Goal: Task Accomplishment & Management: Manage account settings

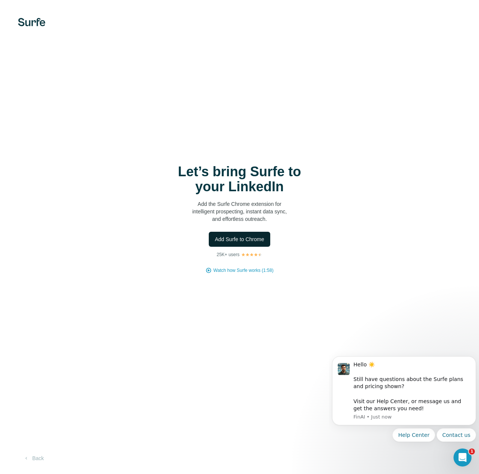
click at [242, 236] on span "Add Surfe to Chrome" at bounding box center [239, 238] width 49 height 7
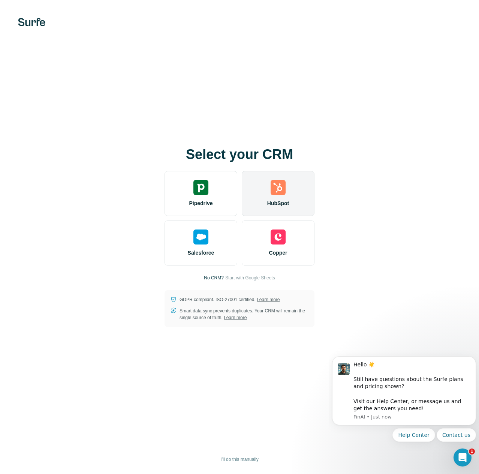
click at [275, 187] on img at bounding box center [278, 187] width 15 height 15
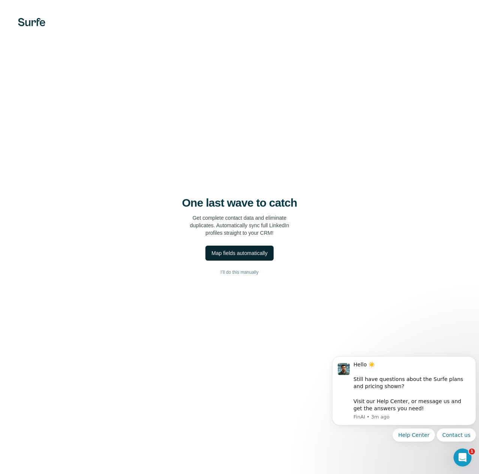
click at [226, 253] on div "Map fields automatically" at bounding box center [239, 252] width 56 height 7
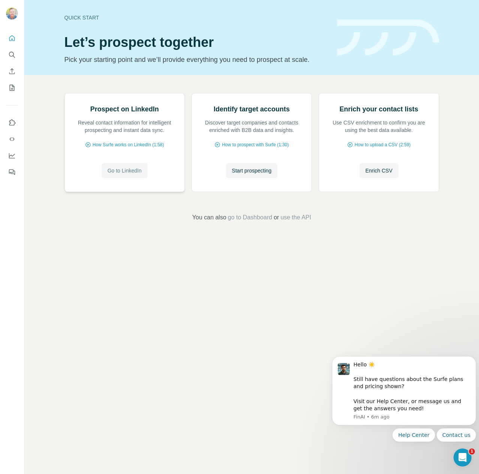
click at [117, 174] on span "Go to LinkedIn" at bounding box center [125, 170] width 34 height 7
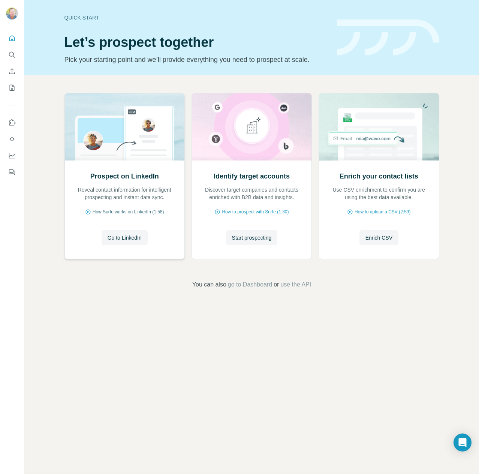
click at [108, 210] on span "How Surfe works on LinkedIn (1:58)" at bounding box center [129, 211] width 72 height 7
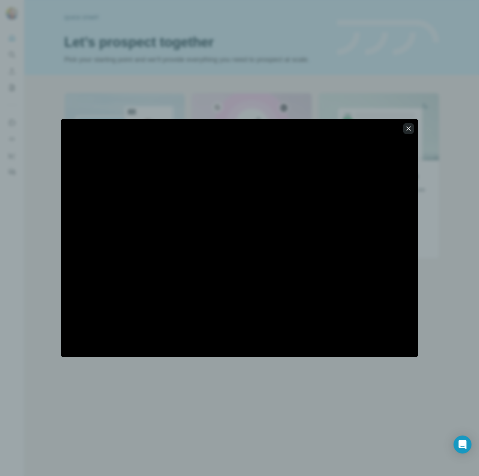
click at [411, 130] on icon "button" at bounding box center [408, 128] width 7 height 7
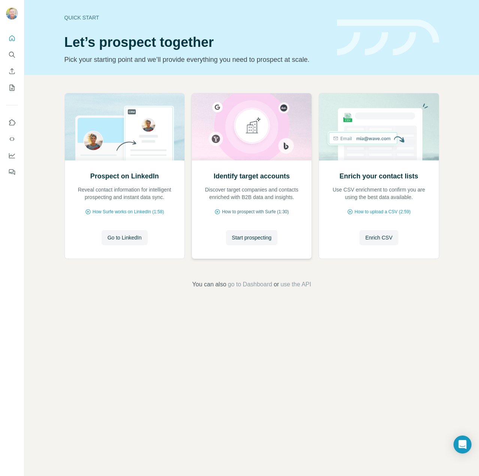
click at [244, 210] on span "How to prospect with Surfe (1:30)" at bounding box center [255, 211] width 67 height 7
click at [11, 38] on icon "Quick start" at bounding box center [11, 37] width 7 height 7
click at [13, 53] on icon "Search" at bounding box center [11, 54] width 7 height 7
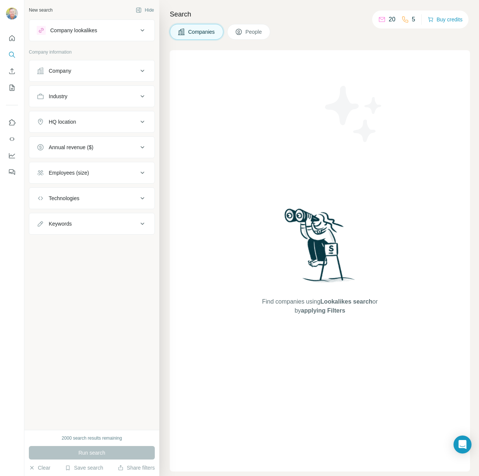
click at [258, 31] on span "People" at bounding box center [253, 31] width 17 height 7
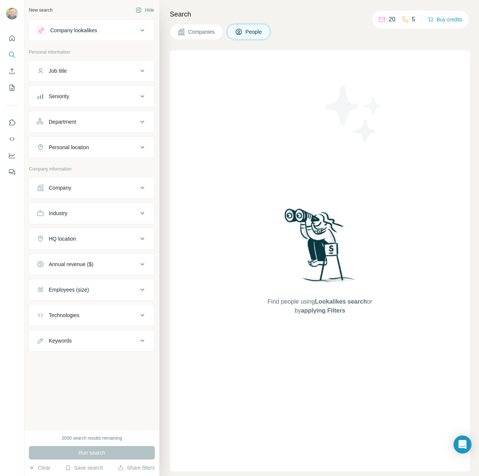
click at [70, 93] on div "Seniority" at bounding box center [87, 96] width 101 height 7
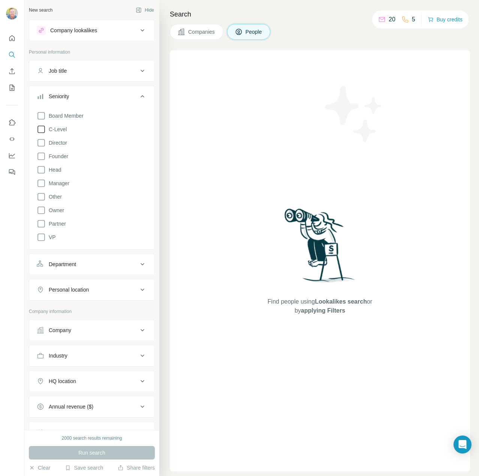
click at [43, 129] on icon at bounding box center [41, 129] width 9 height 9
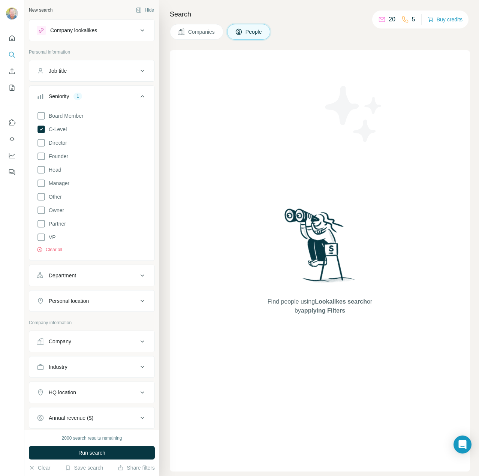
click at [88, 93] on div "Seniority 1" at bounding box center [87, 96] width 101 height 7
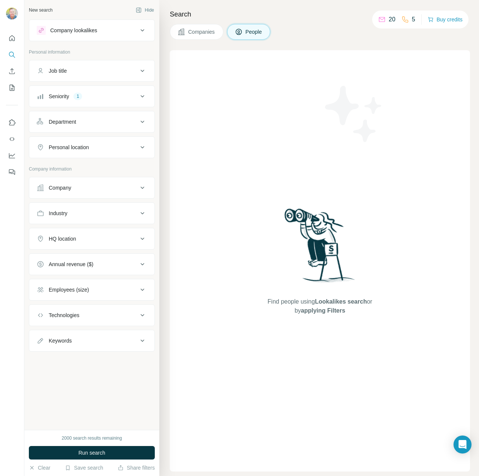
click at [89, 148] on div "Personal location" at bounding box center [69, 147] width 40 height 7
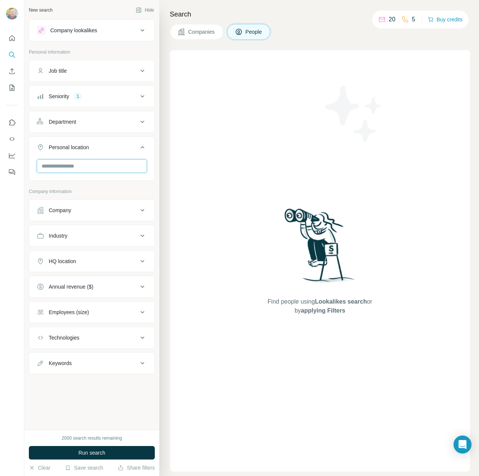
click at [90, 161] on input "text" at bounding box center [92, 165] width 110 height 13
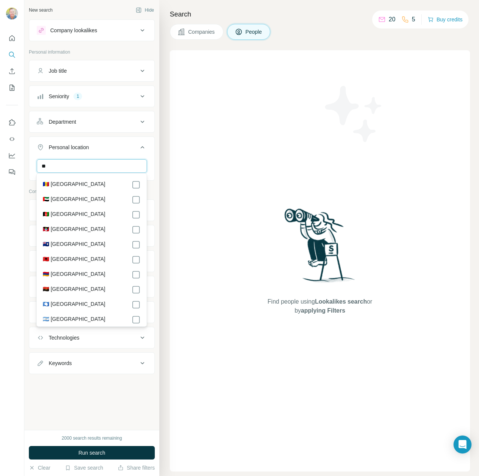
type input "*"
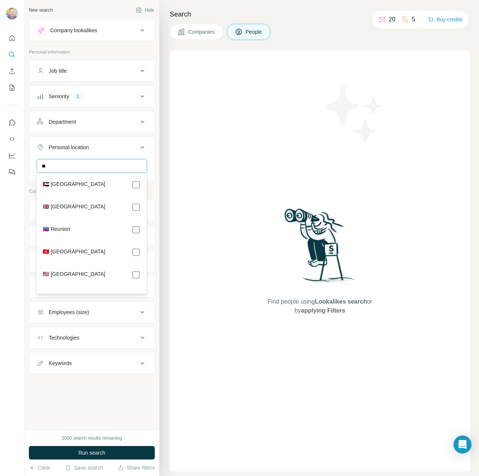
type input "*"
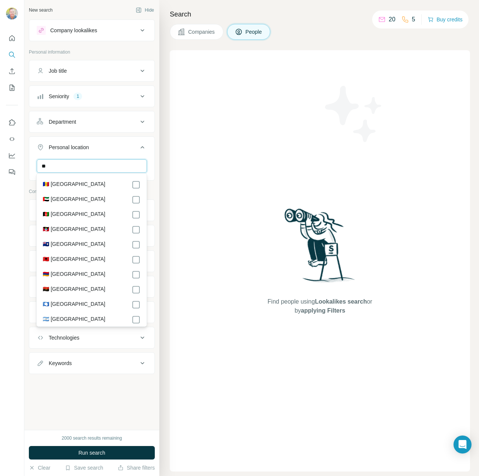
type input "*"
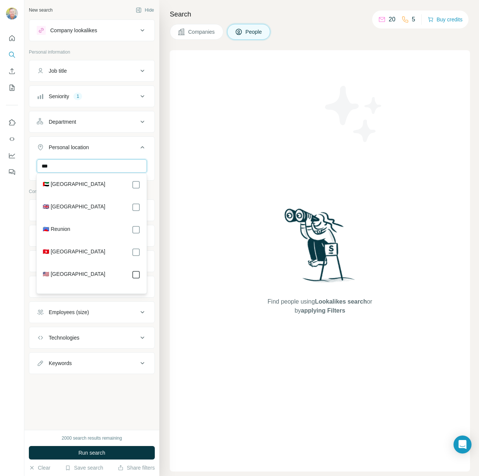
type input "***"
click at [233, 161] on div "Find people using Lookalikes search or by applying Filters" at bounding box center [320, 260] width 300 height 421
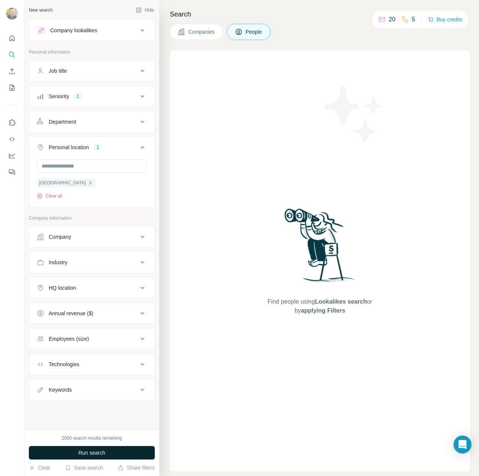
click at [94, 447] on button "Run search" at bounding box center [92, 452] width 126 height 13
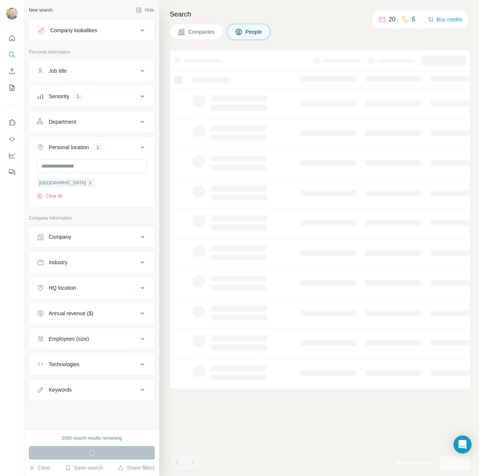
click at [94, 451] on div "Run search" at bounding box center [92, 452] width 126 height 13
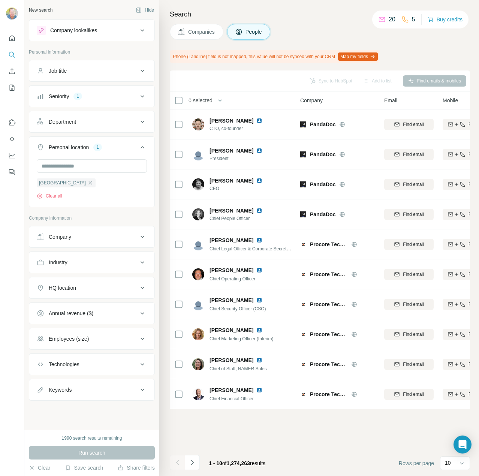
click at [63, 284] on div "HQ location" at bounding box center [62, 287] width 27 height 7
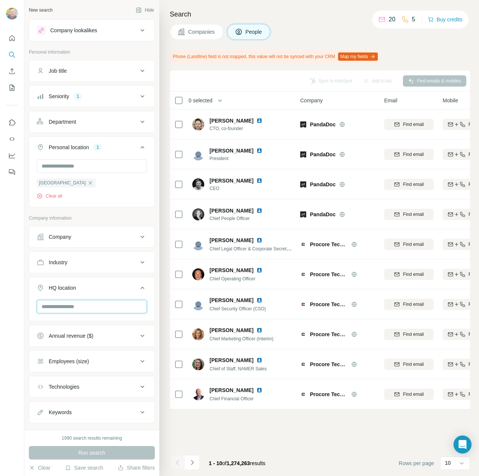
click at [67, 305] on input "text" at bounding box center [92, 306] width 110 height 13
type input "*******"
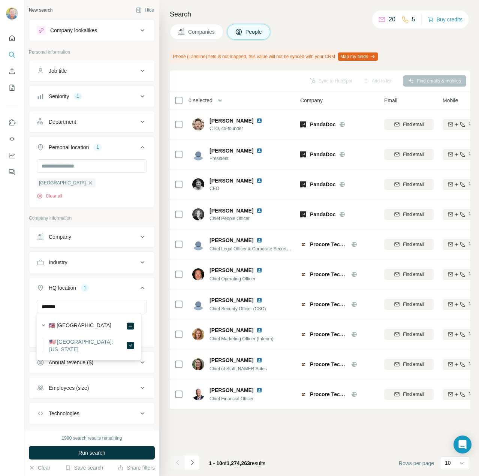
click at [186, 435] on div "Sync to HubSpot Add to list Find emails & mobiles 0 selected People Company Ema…" at bounding box center [320, 272] width 300 height 405
click at [84, 359] on div "Annual revenue ($)" at bounding box center [71, 362] width 45 height 7
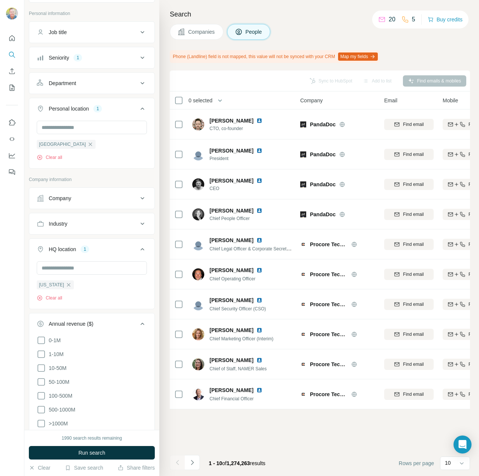
scroll to position [75, 0]
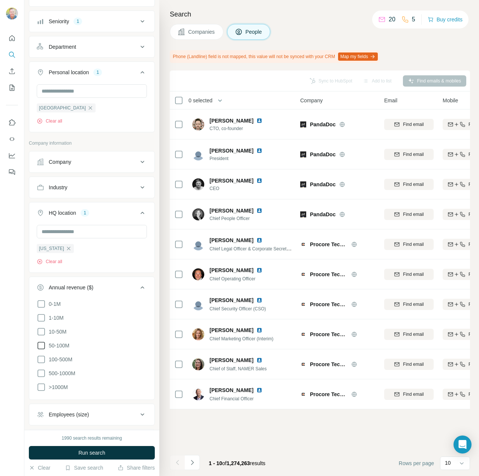
click at [41, 342] on icon at bounding box center [41, 345] width 9 height 9
click at [40, 329] on icon at bounding box center [41, 331] width 9 height 9
click at [85, 278] on button "Annual revenue ($) 2" at bounding box center [91, 288] width 125 height 21
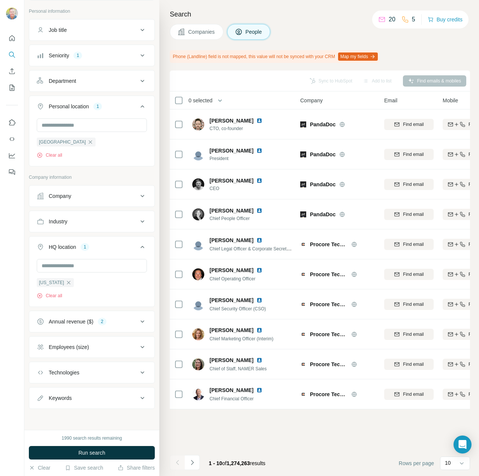
scroll to position [37, 0]
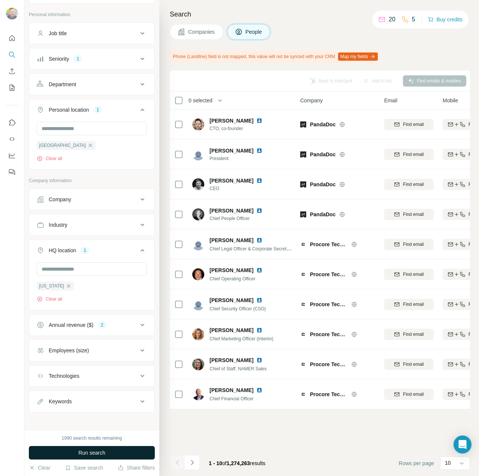
click at [87, 452] on span "Run search" at bounding box center [91, 452] width 27 height 7
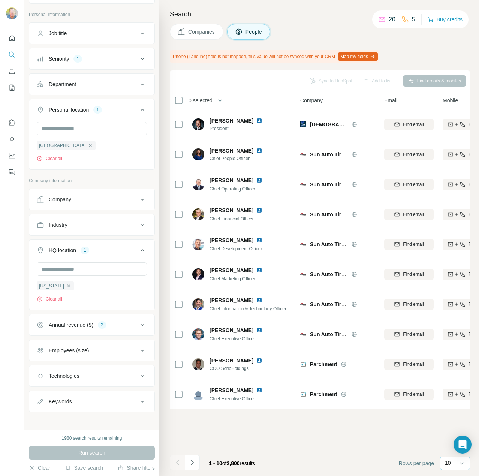
click at [450, 464] on p "10" at bounding box center [448, 462] width 6 height 7
click at [453, 405] on div "60" at bounding box center [454, 405] width 17 height 7
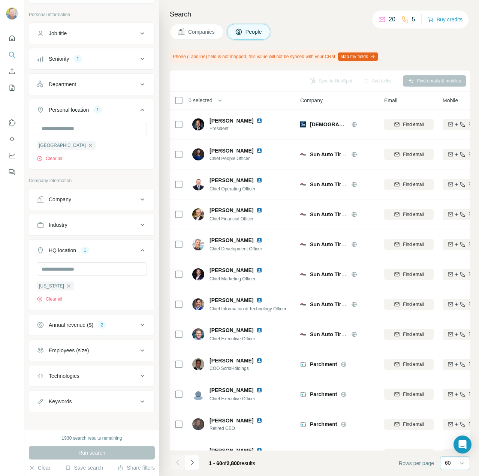
click at [66, 221] on div "Industry" at bounding box center [58, 224] width 19 height 7
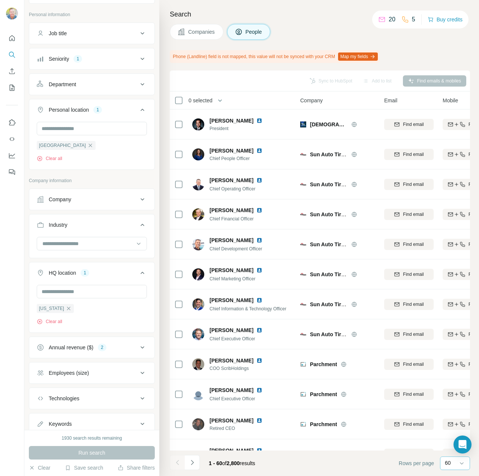
click at [66, 221] on div "Industry" at bounding box center [58, 224] width 19 height 7
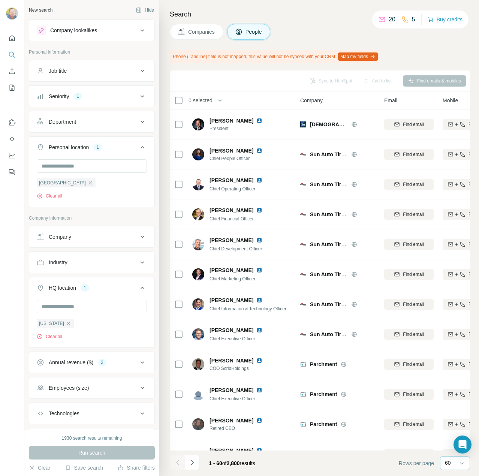
click at [67, 120] on div "Department" at bounding box center [62, 121] width 27 height 7
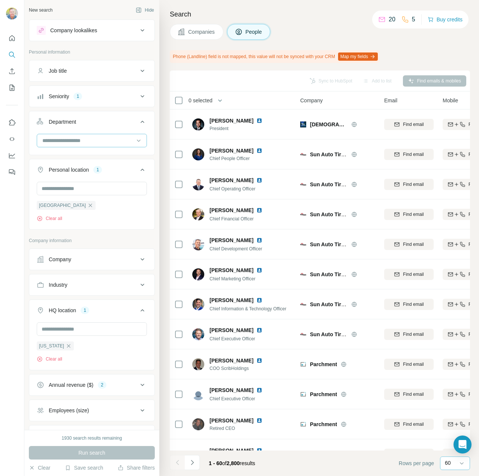
click at [69, 138] on input at bounding box center [88, 140] width 93 height 8
click at [92, 157] on p "Accounting and Finance" at bounding box center [71, 156] width 56 height 7
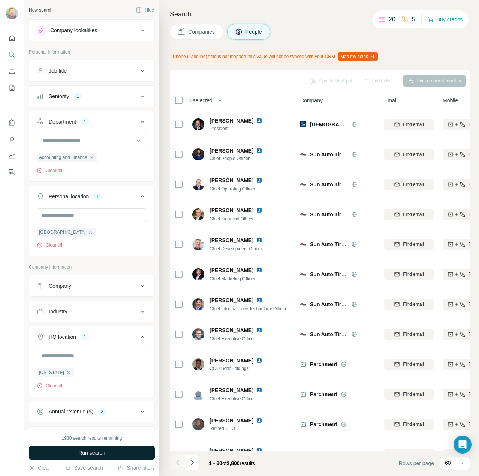
click at [86, 450] on span "Run search" at bounding box center [91, 452] width 27 height 7
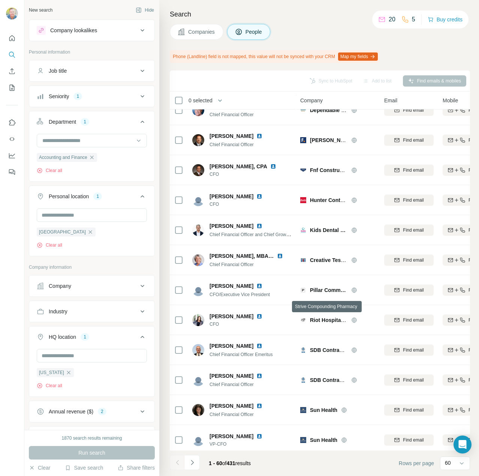
scroll to position [1424, 0]
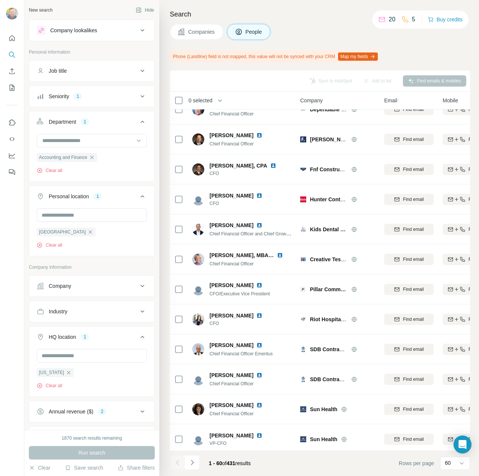
click at [139, 29] on icon at bounding box center [142, 30] width 9 height 9
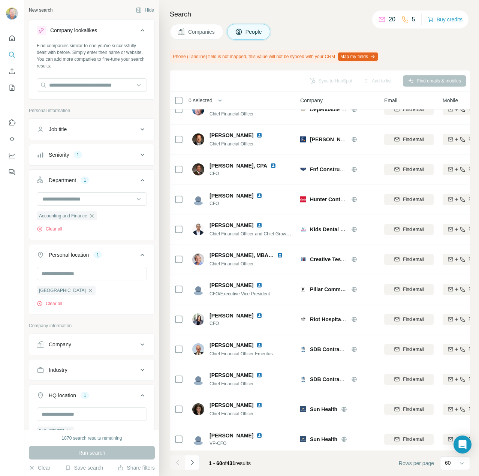
click at [102, 10] on div "New search Hide" at bounding box center [92, 9] width 126 height 11
click at [141, 30] on icon at bounding box center [143, 30] width 4 height 2
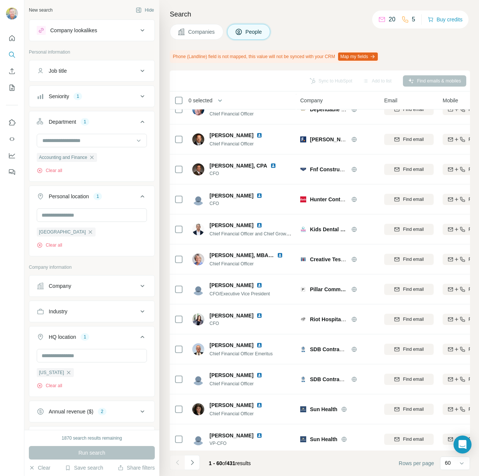
click at [118, 72] on div "Job title" at bounding box center [87, 70] width 101 height 7
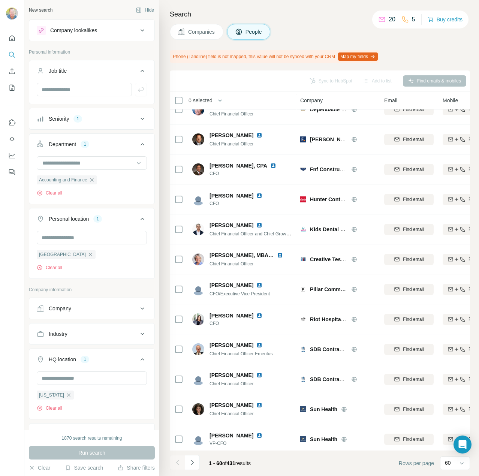
click at [115, 49] on p "Personal information" at bounding box center [92, 52] width 126 height 7
click at [138, 70] on icon at bounding box center [142, 70] width 9 height 9
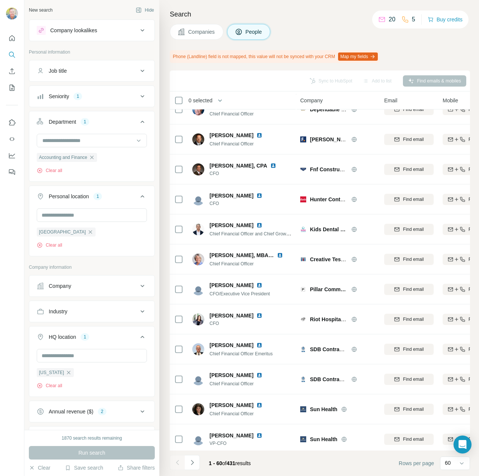
click at [118, 118] on div "Department 1" at bounding box center [87, 121] width 101 height 7
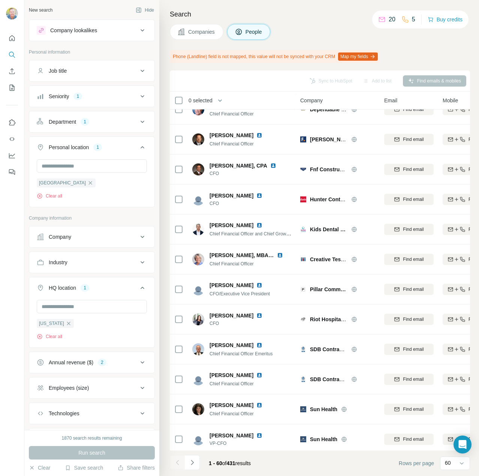
click at [117, 142] on button "Personal location 1" at bounding box center [91, 148] width 125 height 21
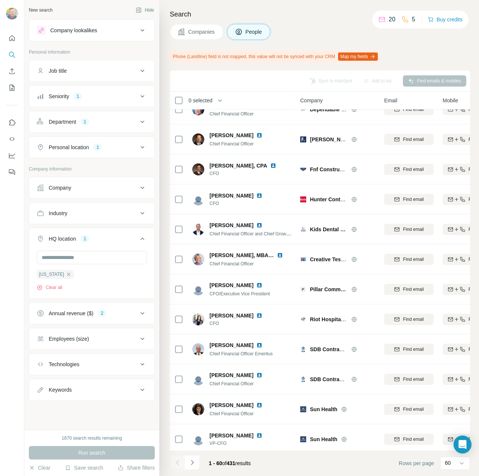
click at [99, 211] on div "Industry" at bounding box center [87, 212] width 101 height 7
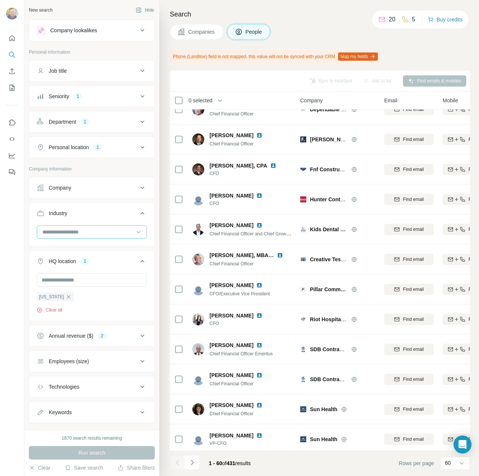
click at [127, 230] on input at bounding box center [88, 232] width 93 height 8
click at [103, 206] on button "Industry" at bounding box center [91, 214] width 125 height 21
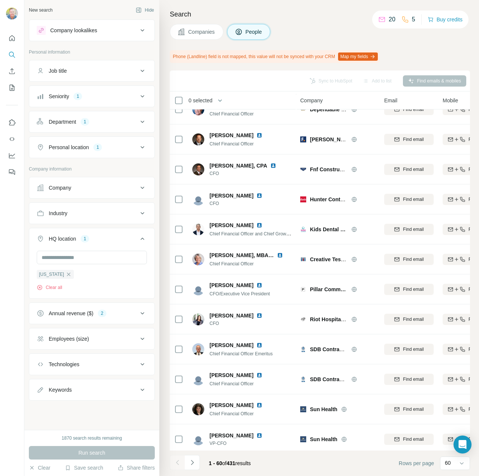
click at [100, 235] on div "HQ location 1" at bounding box center [87, 238] width 101 height 7
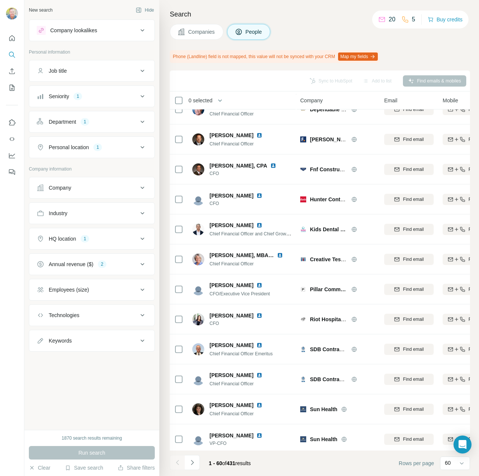
click at [97, 286] on div "Employees (size)" at bounding box center [87, 289] width 101 height 7
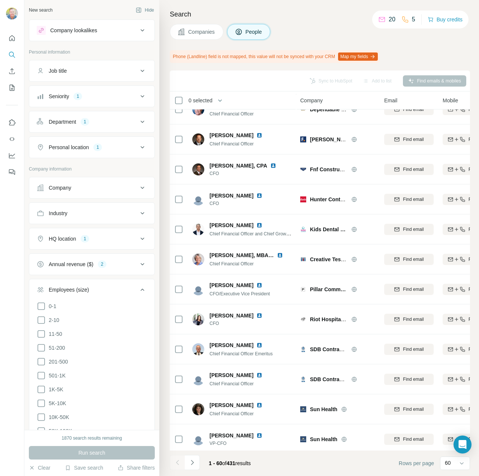
click at [104, 283] on button "Employees (size)" at bounding box center [91, 291] width 125 height 21
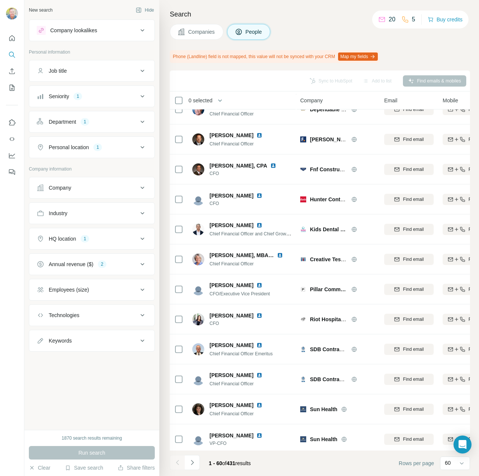
click at [95, 311] on div "Technologies" at bounding box center [87, 314] width 101 height 7
click at [96, 331] on input "text" at bounding box center [92, 333] width 110 height 13
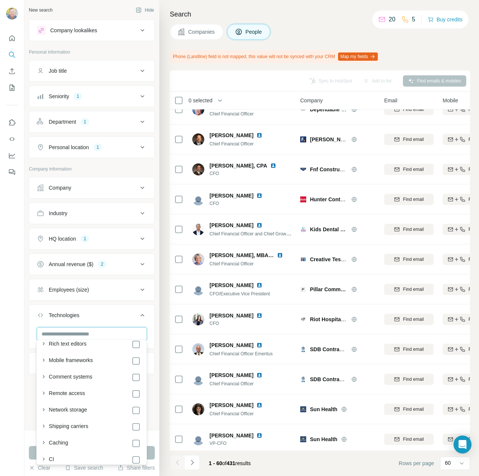
scroll to position [1530, 0]
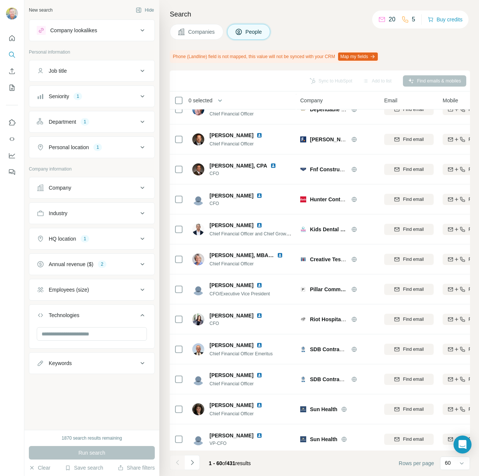
click at [19, 324] on div at bounding box center [12, 238] width 24 height 476
click at [193, 30] on span "Companies" at bounding box center [201, 31] width 27 height 7
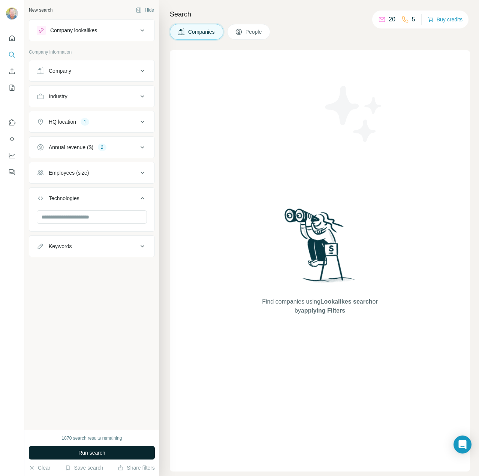
click at [91, 450] on span "Run search" at bounding box center [91, 452] width 27 height 7
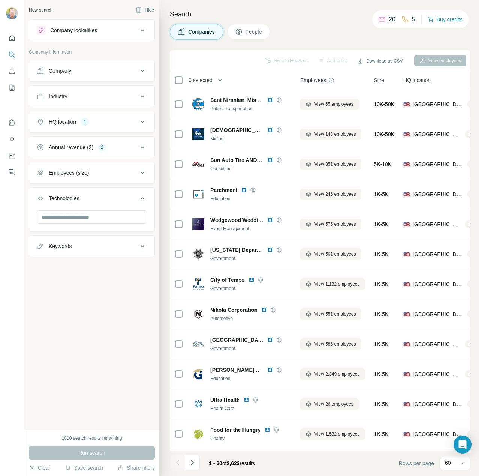
click at [71, 174] on div "Employees (size)" at bounding box center [69, 172] width 40 height 7
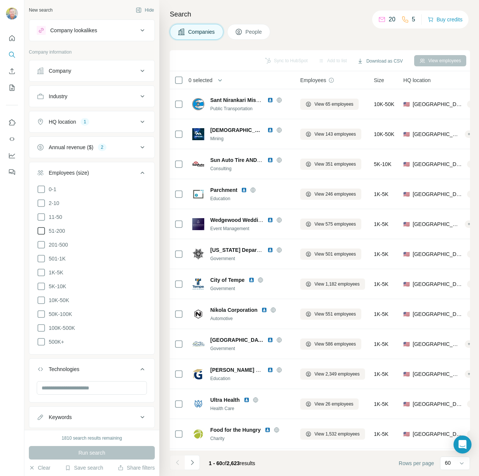
click at [40, 229] on icon at bounding box center [41, 230] width 9 height 9
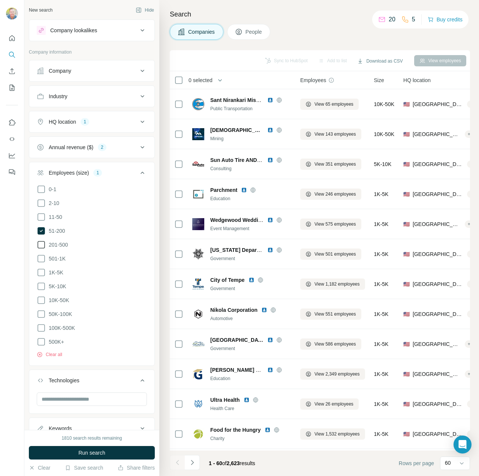
click at [39, 241] on icon at bounding box center [41, 244] width 9 height 9
click at [40, 256] on icon at bounding box center [41, 258] width 9 height 9
click at [89, 453] on span "Run search" at bounding box center [91, 452] width 27 height 7
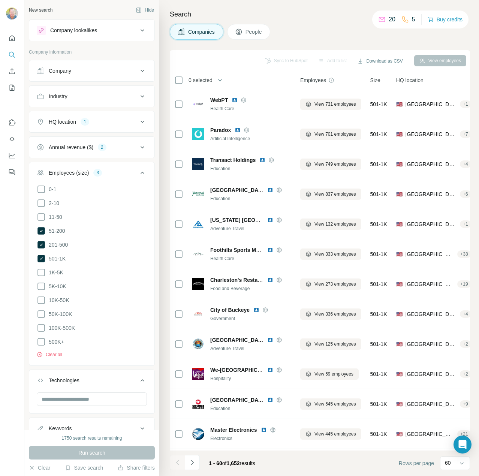
click at [116, 164] on button "Employees (size) 3" at bounding box center [91, 174] width 125 height 21
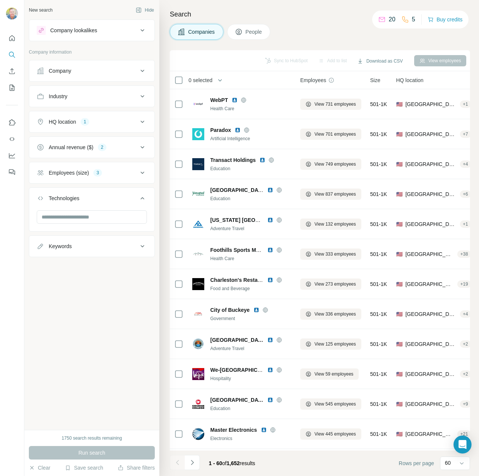
click at [92, 244] on div "Keywords" at bounding box center [87, 245] width 101 height 7
click at [80, 341] on div "New search Hide Company lookalikes Company information Company Industry HQ loca…" at bounding box center [91, 215] width 135 height 430
click at [100, 453] on div "Run search" at bounding box center [92, 452] width 126 height 13
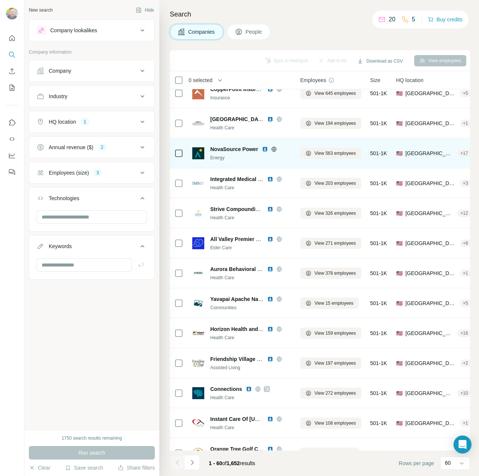
scroll to position [1237, 0]
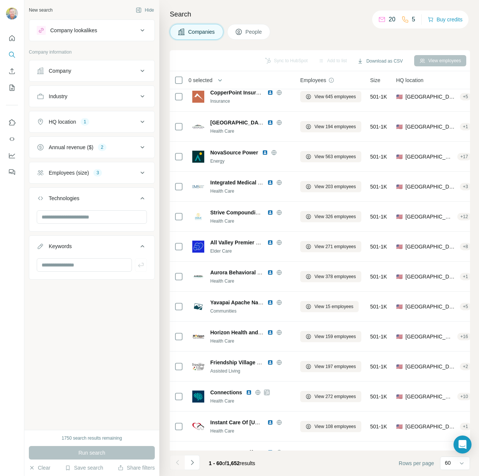
click at [253, 29] on span "People" at bounding box center [253, 31] width 17 height 7
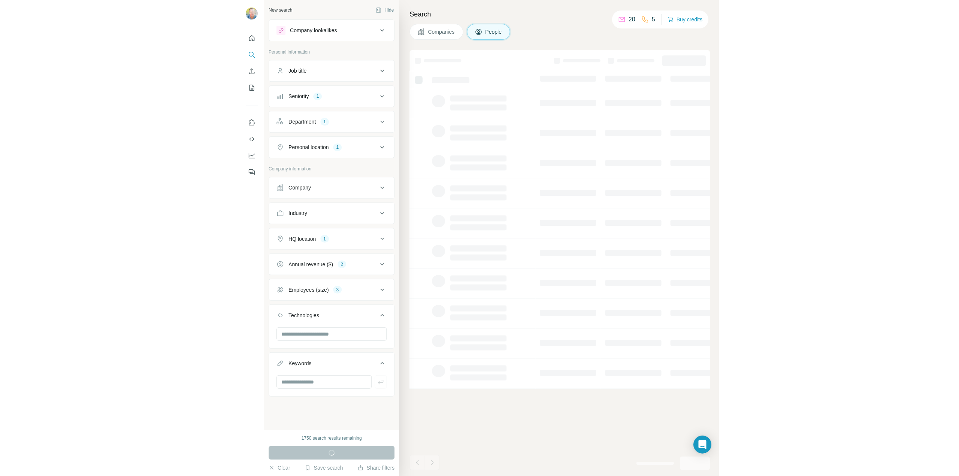
scroll to position [0, 0]
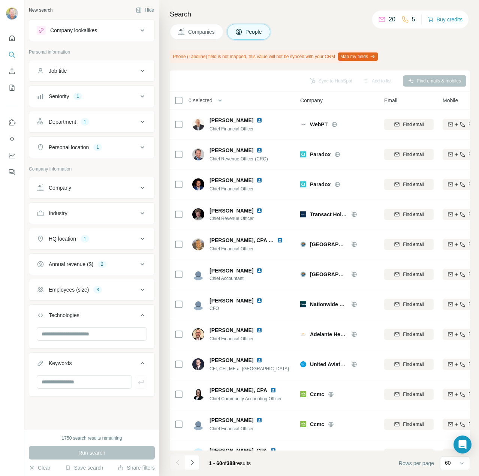
click at [79, 261] on div "Annual revenue ($)" at bounding box center [71, 263] width 45 height 7
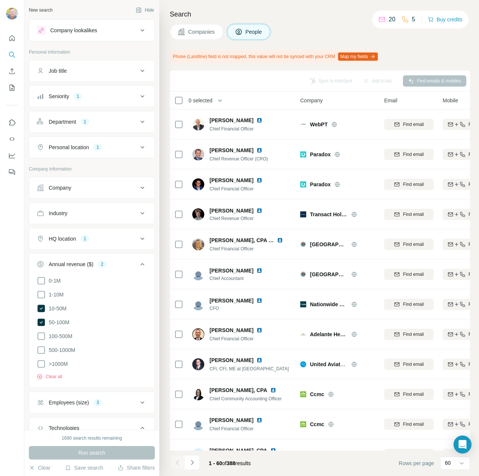
click at [364, 54] on button "Map my fields" at bounding box center [358, 56] width 40 height 8
click at [190, 29] on span "Companies" at bounding box center [201, 31] width 27 height 7
click at [197, 30] on span "Companies" at bounding box center [201, 31] width 27 height 7
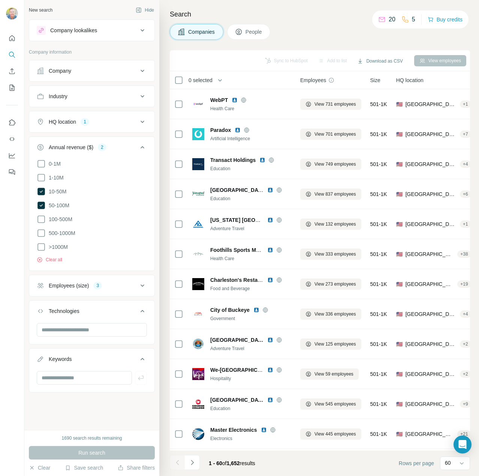
click at [250, 30] on span "People" at bounding box center [253, 31] width 17 height 7
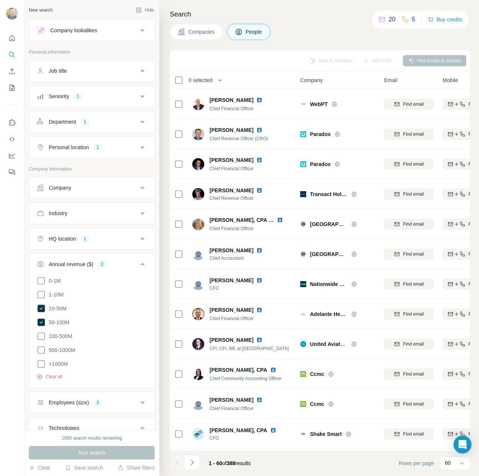
click at [70, 452] on div "Run search" at bounding box center [92, 452] width 126 height 13
click at [69, 69] on div "Job title" at bounding box center [87, 70] width 101 height 7
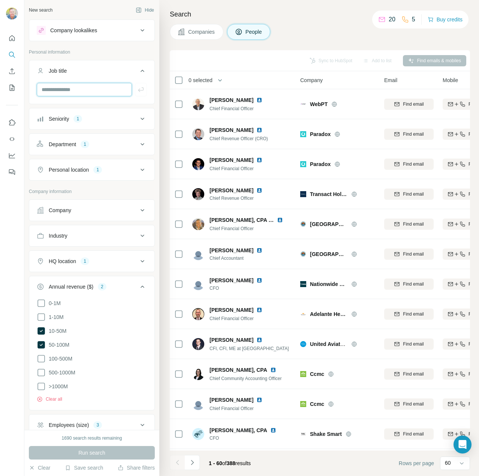
click at [68, 86] on input "text" at bounding box center [84, 89] width 95 height 13
type input "*"
click at [103, 90] on input "**********" at bounding box center [84, 89] width 95 height 13
type input "**********"
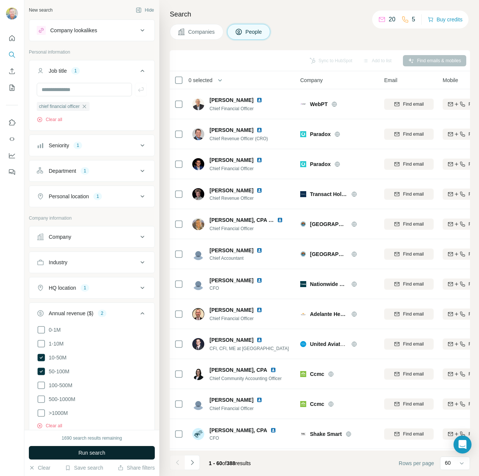
click at [94, 453] on span "Run search" at bounding box center [91, 452] width 27 height 7
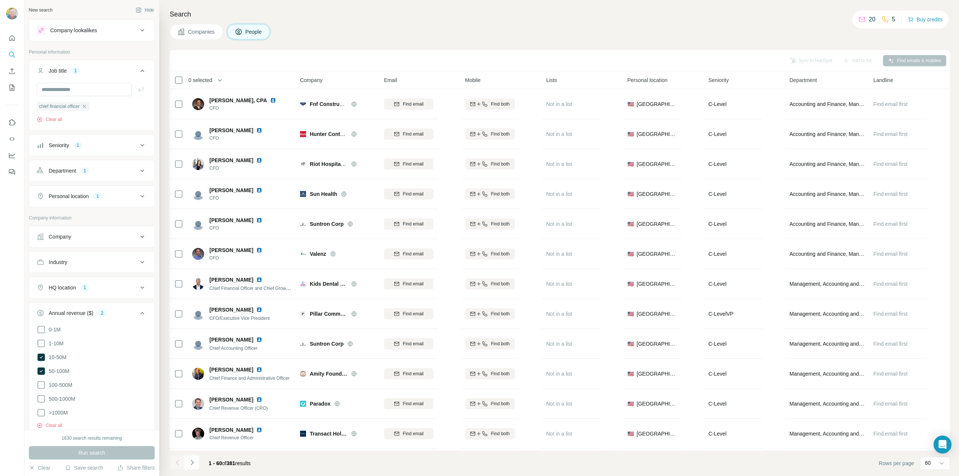
scroll to position [1274, 0]
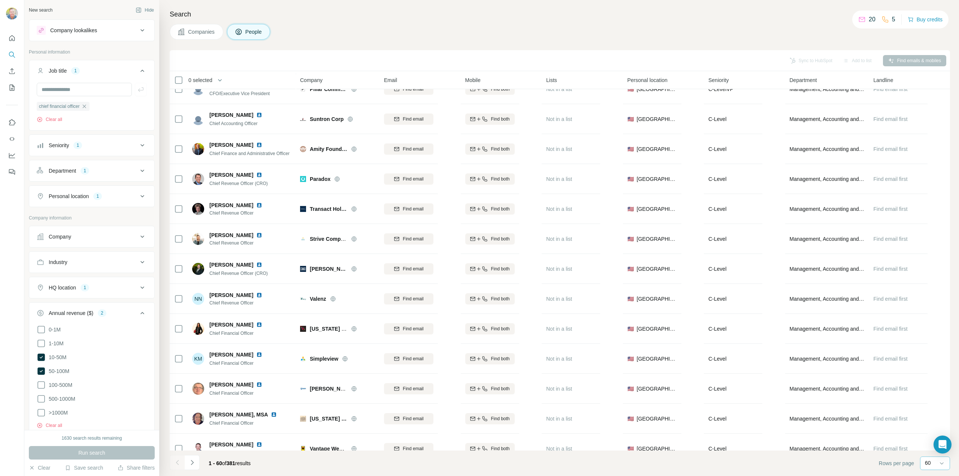
click at [478, 461] on p "60" at bounding box center [928, 462] width 6 height 7
click at [478, 466] on footer "1 - 60 of 381 results Rows per page 60" at bounding box center [560, 463] width 781 height 25
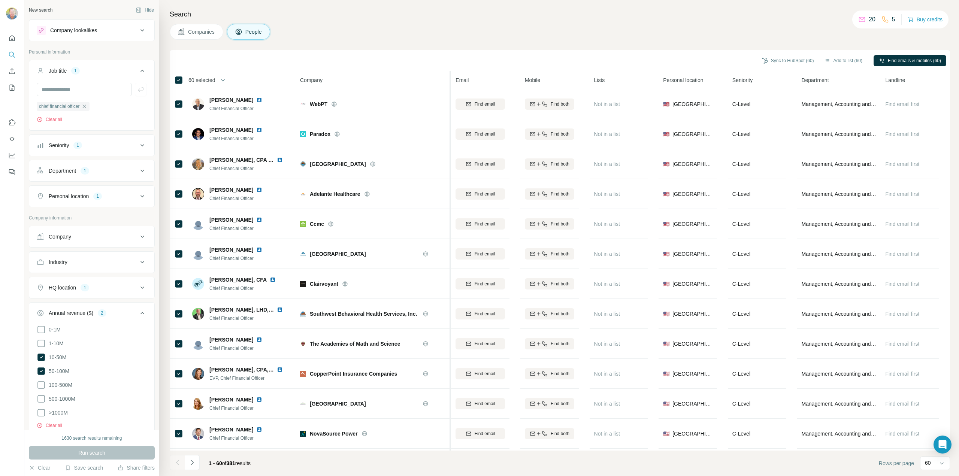
drag, startPoint x: 390, startPoint y: 79, endPoint x: 451, endPoint y: 84, distance: 60.9
click at [0, 0] on tr "60 selected People Company Email Mobile Lists Personal location Seniority Depar…" at bounding box center [0, 0] width 0 height 0
click at [478, 59] on button "Add to list (60)" at bounding box center [843, 60] width 48 height 11
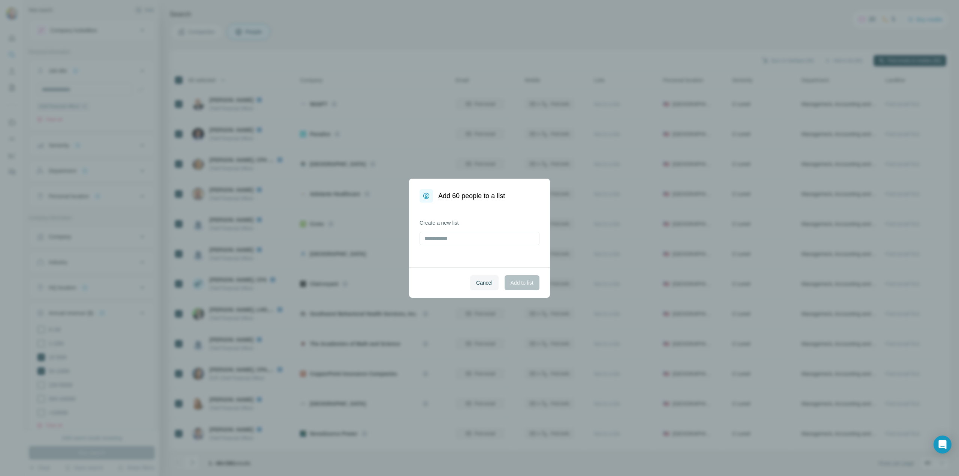
click at [438, 223] on label "Create a new list" at bounding box center [480, 222] width 120 height 7
click at [436, 238] on input "text" at bounding box center [480, 238] width 120 height 13
type input "**********"
click at [478, 281] on span "Add to list" at bounding box center [522, 282] width 23 height 7
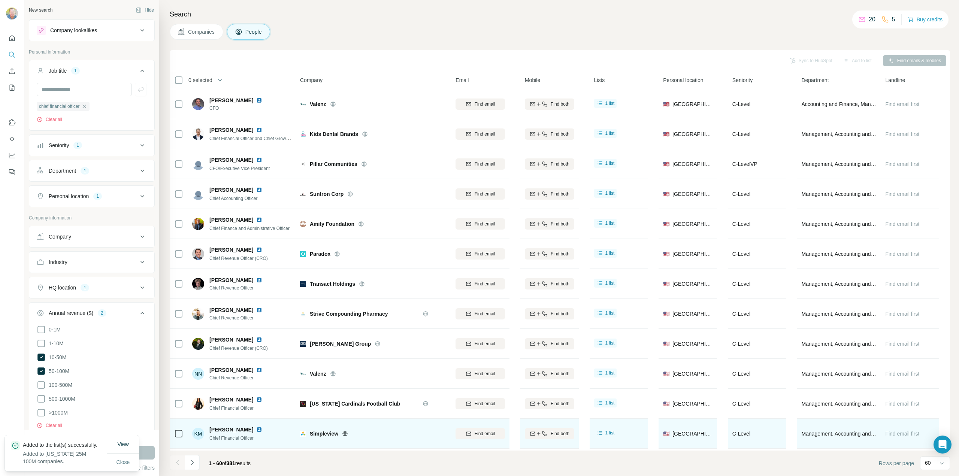
scroll to position [1440, 0]
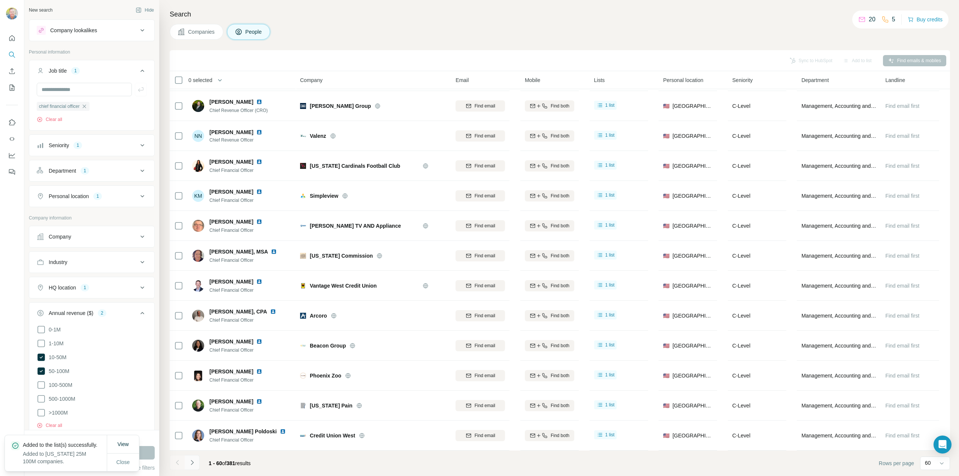
click at [191, 463] on icon "Navigate to next page" at bounding box center [191, 462] width 7 height 7
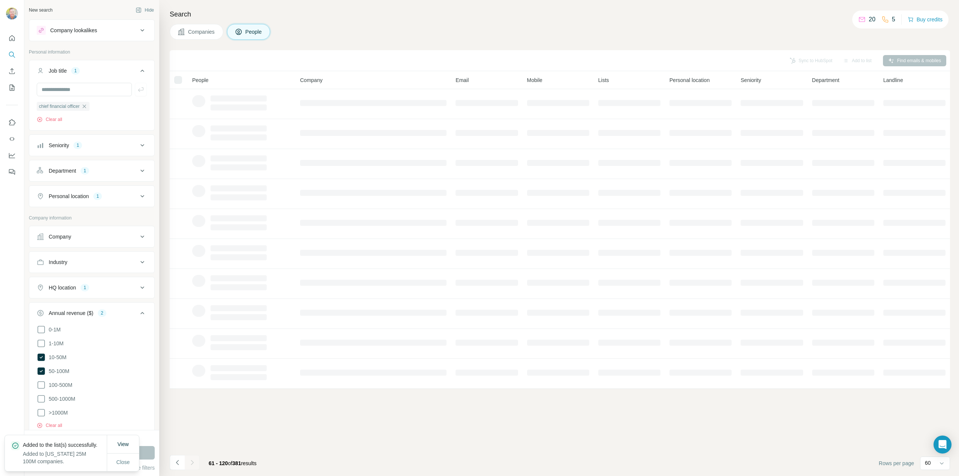
scroll to position [0, 0]
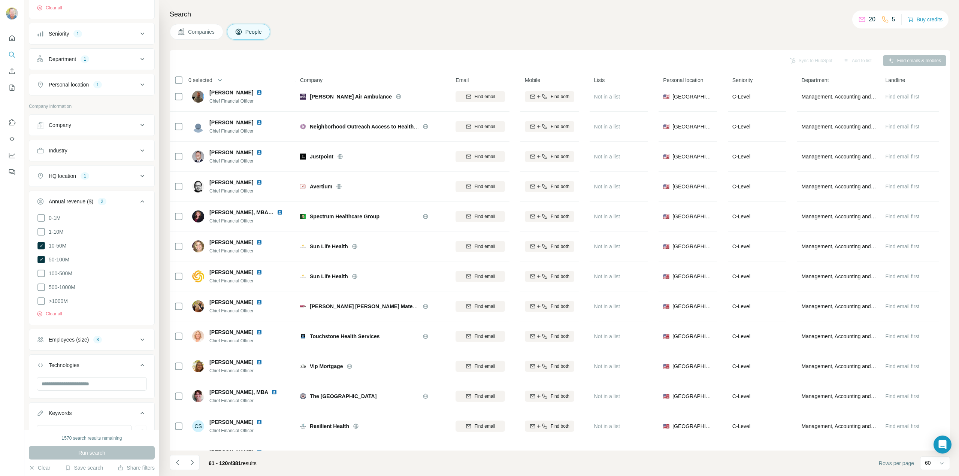
scroll to position [112, 0]
click at [120, 197] on div "Annual revenue ($) 2" at bounding box center [87, 200] width 101 height 7
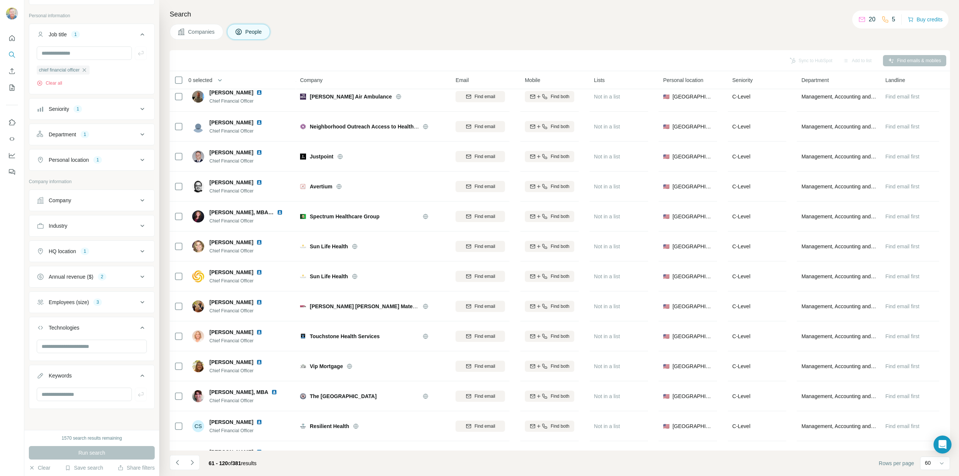
scroll to position [33, 0]
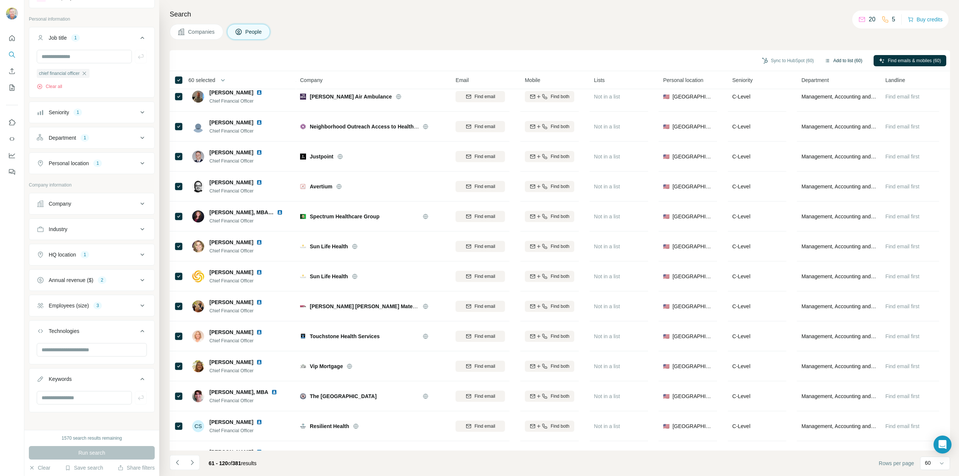
click at [840, 61] on button "Add to list (60)" at bounding box center [843, 60] width 48 height 11
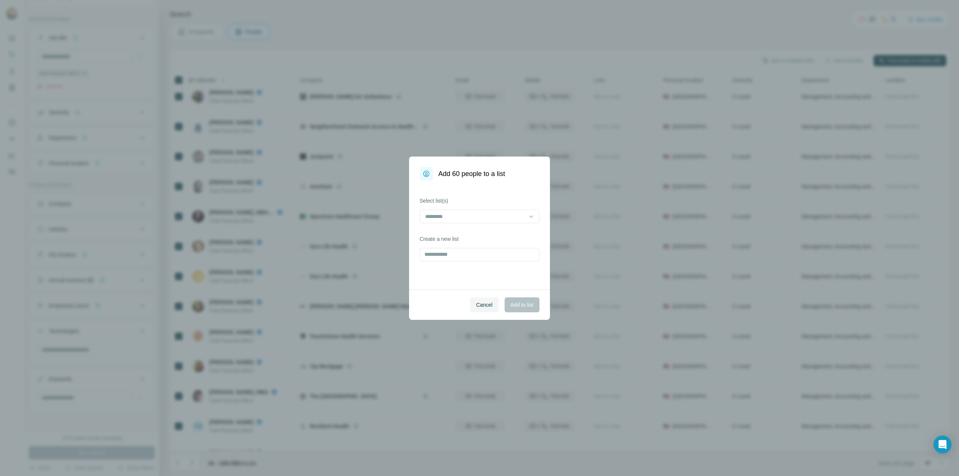
click at [443, 239] on label "Create a new list" at bounding box center [480, 238] width 120 height 7
click at [439, 252] on input "text" at bounding box center [480, 254] width 120 height 13
click at [444, 216] on input at bounding box center [475, 216] width 101 height 8
click at [446, 233] on p "[US_STATE] 25M 100M companies" at bounding box center [467, 233] width 82 height 7
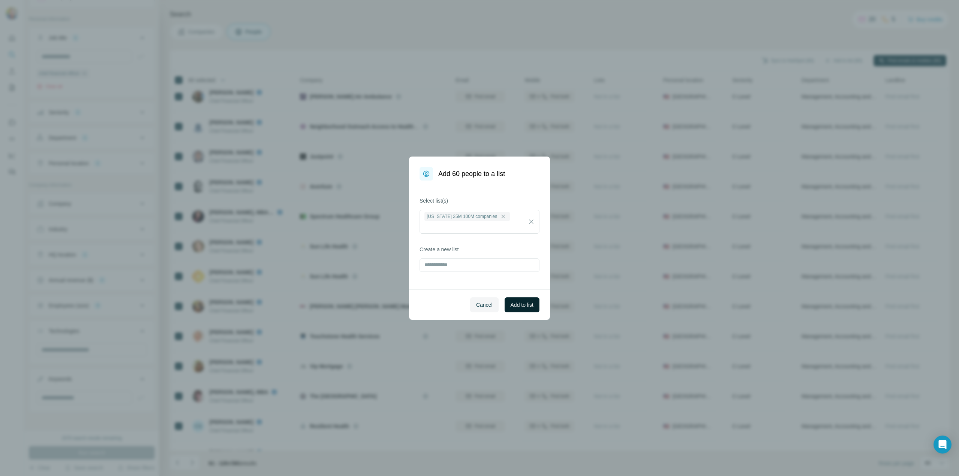
click at [517, 305] on span "Add to list" at bounding box center [522, 304] width 23 height 7
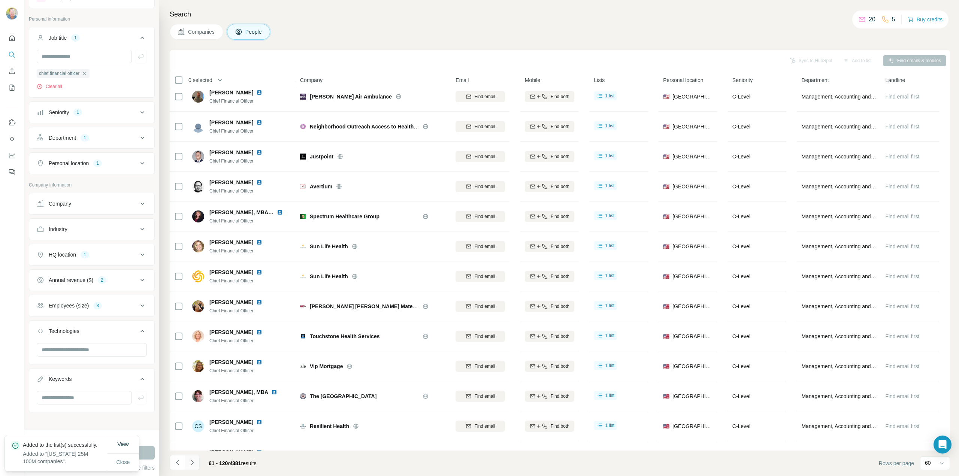
click at [191, 462] on icon "Navigate to next page" at bounding box center [191, 462] width 7 height 7
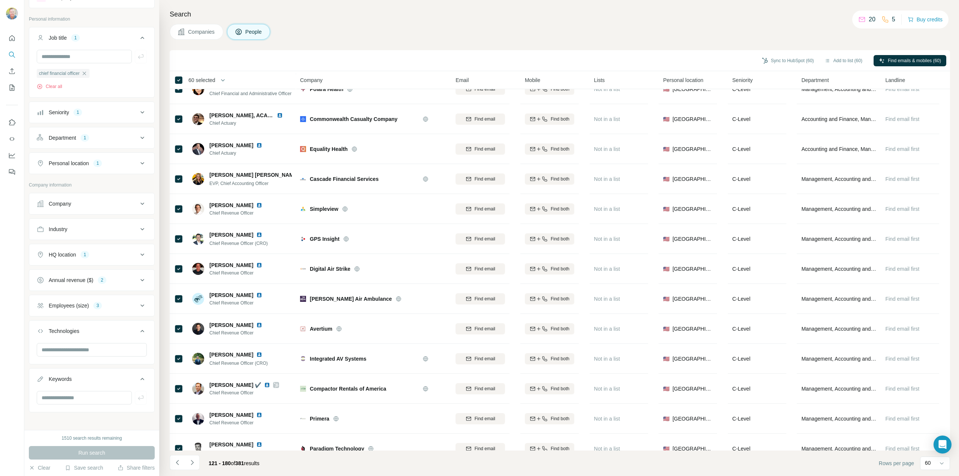
scroll to position [1440, 0]
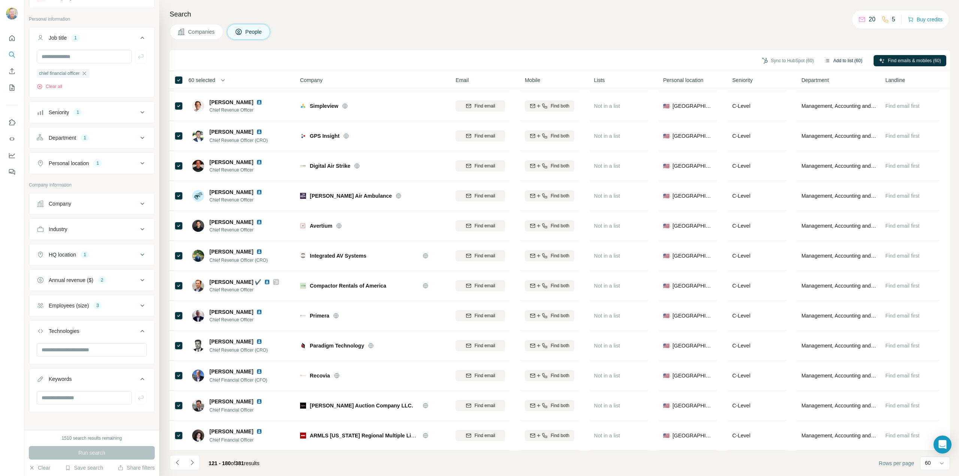
click at [836, 60] on button "Add to list (60)" at bounding box center [843, 60] width 48 height 11
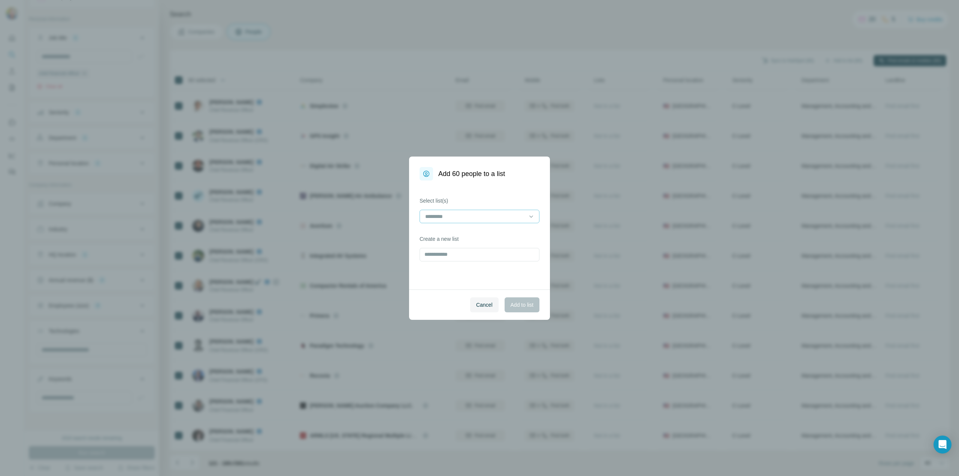
click at [517, 212] on input at bounding box center [475, 216] width 101 height 8
click at [502, 234] on div "[US_STATE] 25M 100M companies" at bounding box center [479, 233] width 107 height 7
click at [518, 305] on span "Add to list" at bounding box center [522, 304] width 23 height 7
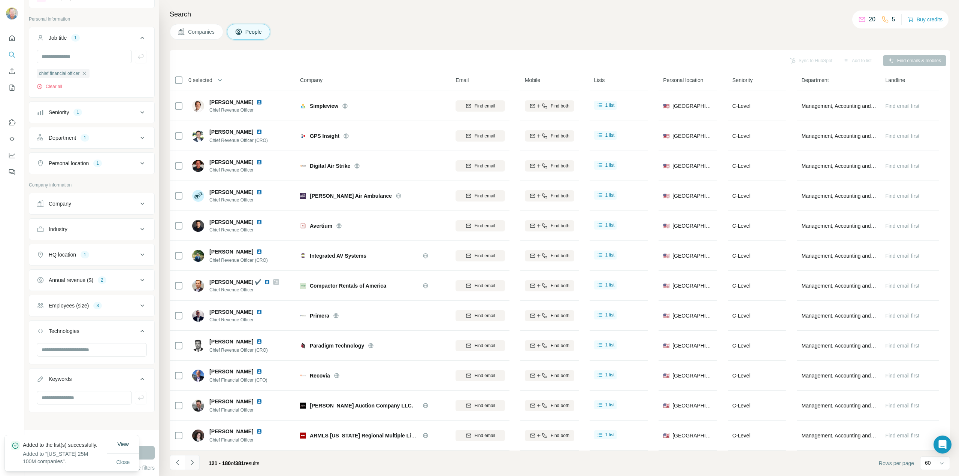
click at [193, 461] on icon "Navigate to next page" at bounding box center [191, 462] width 7 height 7
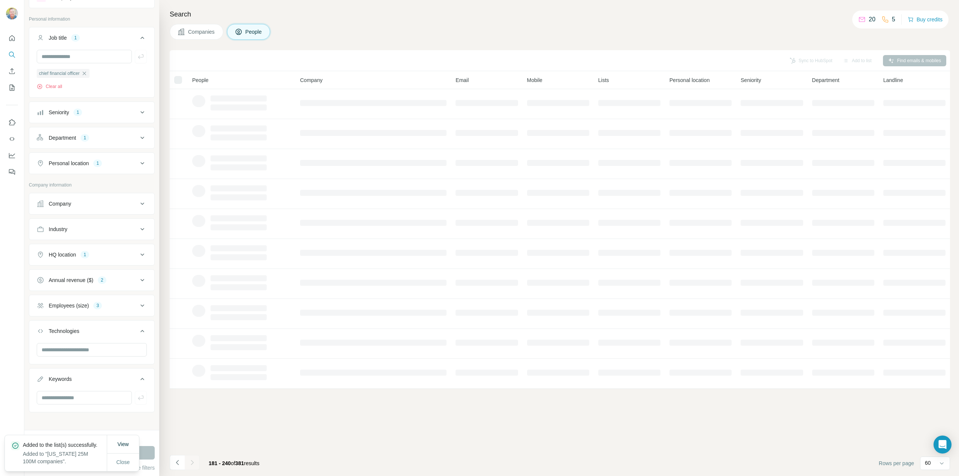
scroll to position [0, 0]
click at [177, 79] on div at bounding box center [178, 80] width 8 height 8
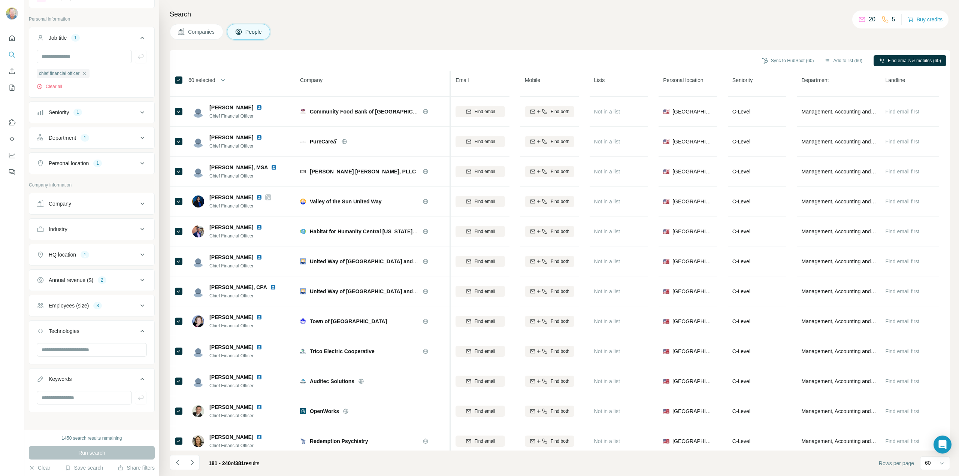
scroll to position [1440, 0]
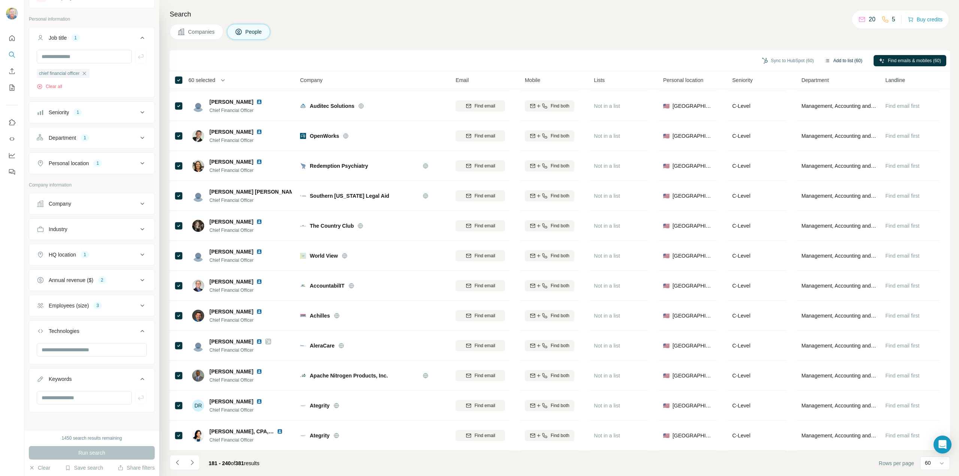
click at [836, 58] on button "Add to list (60)" at bounding box center [843, 60] width 48 height 11
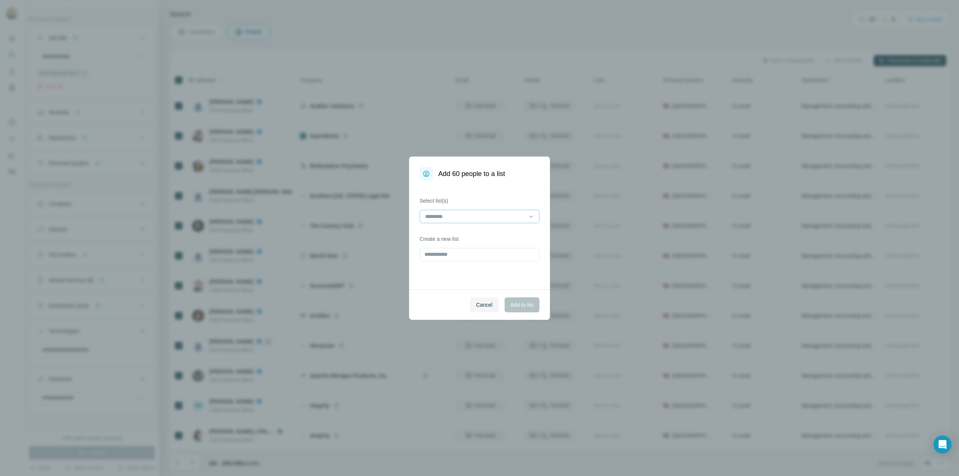
click at [456, 215] on input at bounding box center [475, 216] width 101 height 8
click at [456, 230] on p "[US_STATE] 25M 100M companies" at bounding box center [467, 233] width 82 height 7
click at [522, 303] on span "Add to list" at bounding box center [522, 304] width 23 height 7
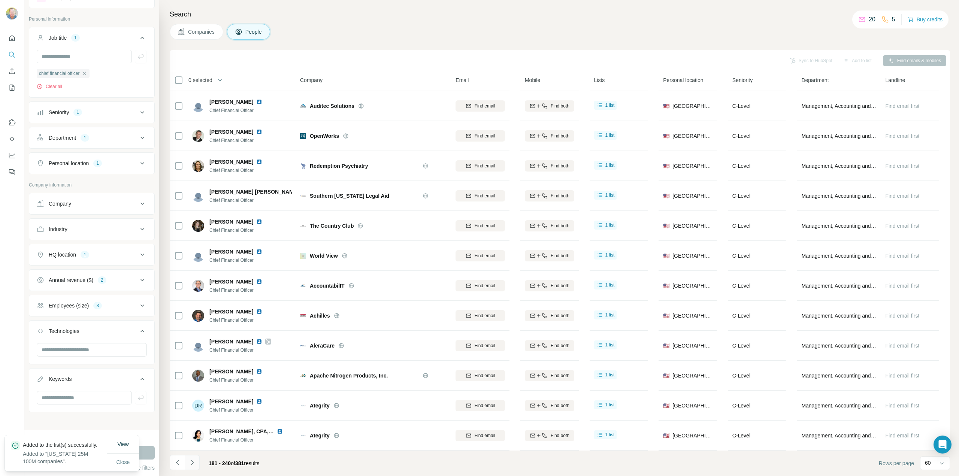
click at [192, 462] on icon "Navigate to next page" at bounding box center [191, 462] width 7 height 7
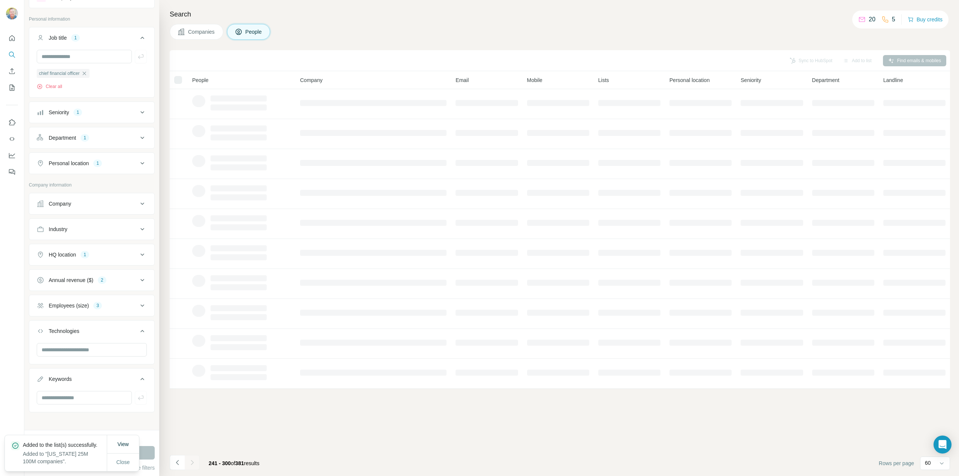
scroll to position [0, 0]
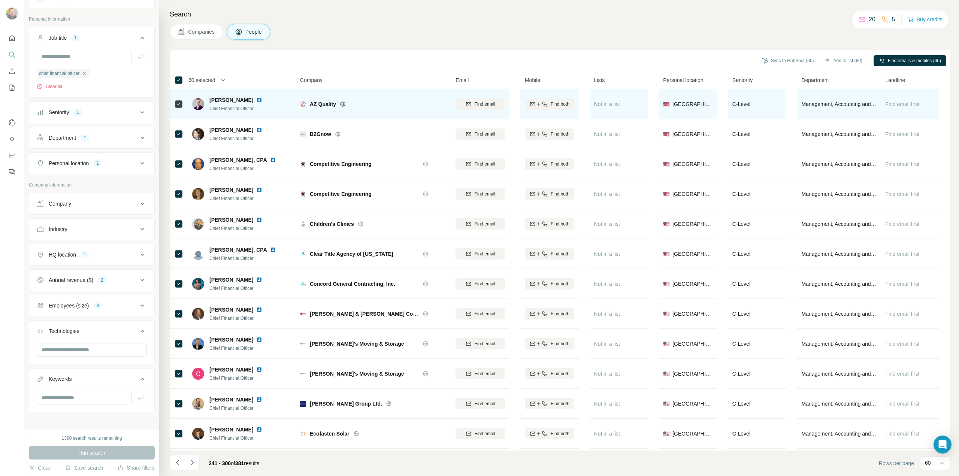
click at [323, 105] on span "AZ Quality" at bounding box center [323, 103] width 26 height 7
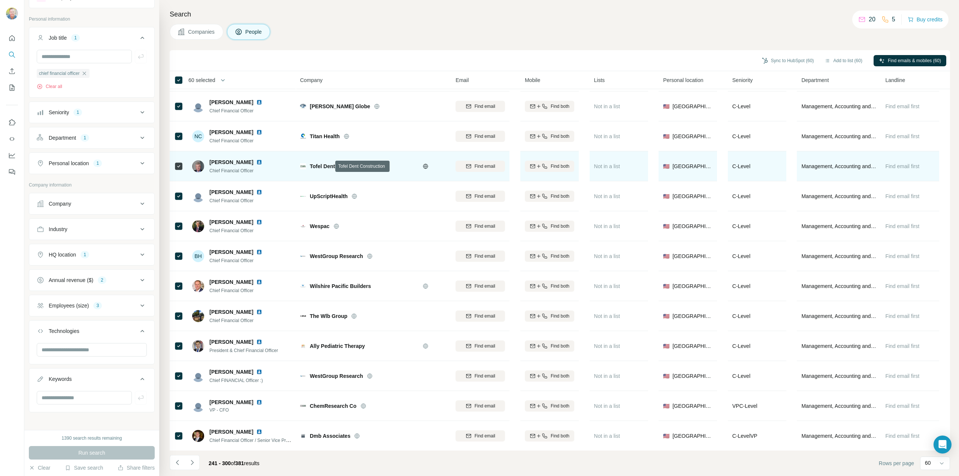
scroll to position [1440, 0]
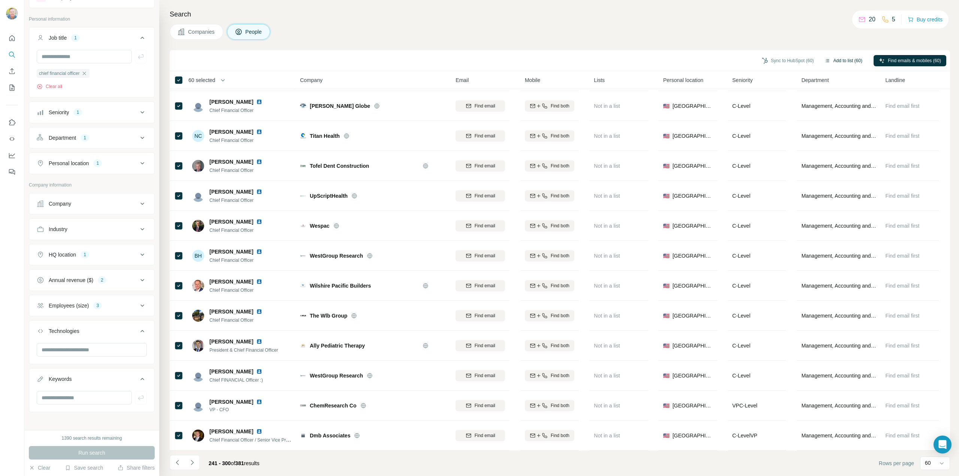
click at [843, 59] on button "Add to list (60)" at bounding box center [843, 60] width 48 height 11
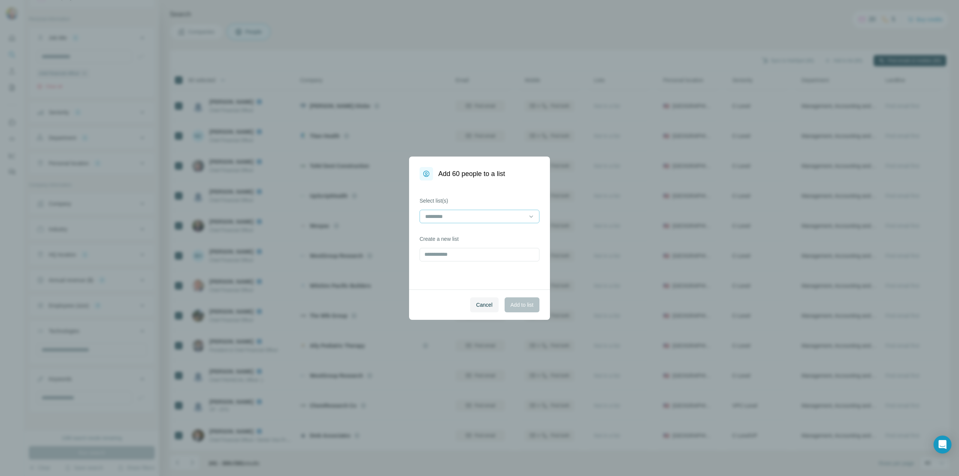
click at [441, 215] on input at bounding box center [475, 216] width 101 height 8
click at [443, 235] on p "[US_STATE] 25M 100M companies" at bounding box center [467, 233] width 82 height 7
click at [518, 302] on span "Add to list" at bounding box center [522, 304] width 23 height 7
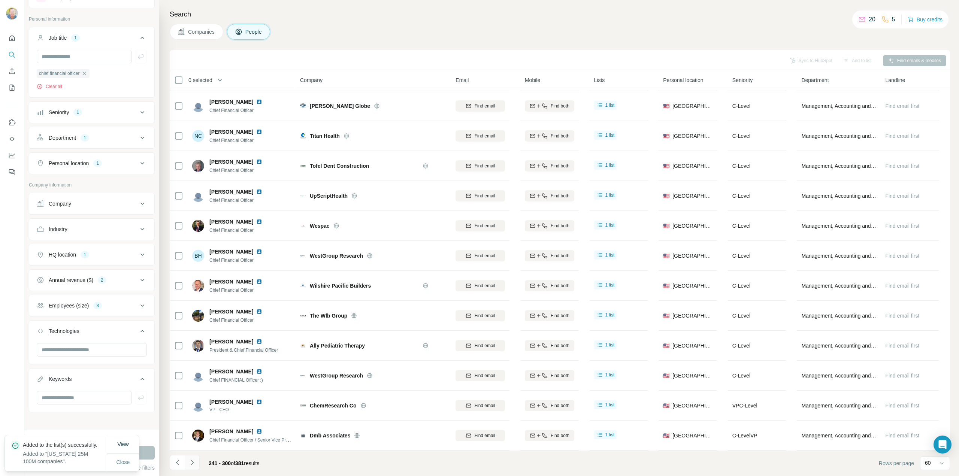
click at [189, 462] on icon "Navigate to next page" at bounding box center [191, 462] width 7 height 7
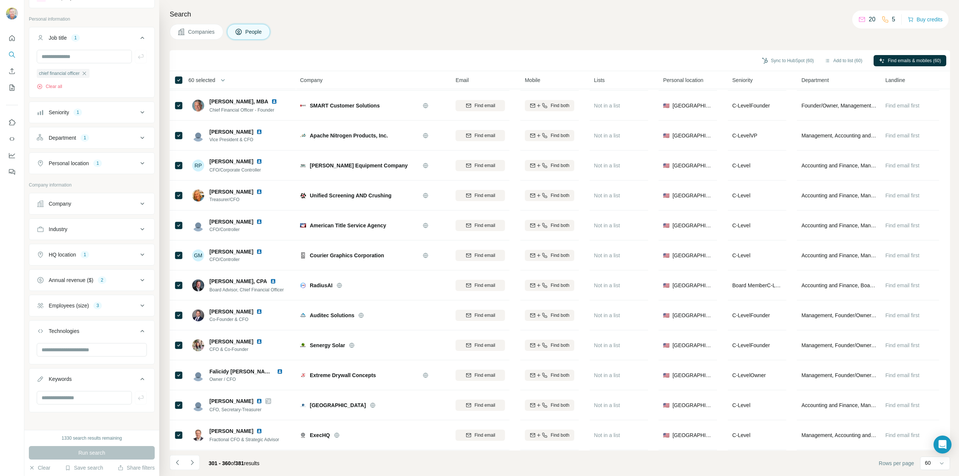
scroll to position [1440, 0]
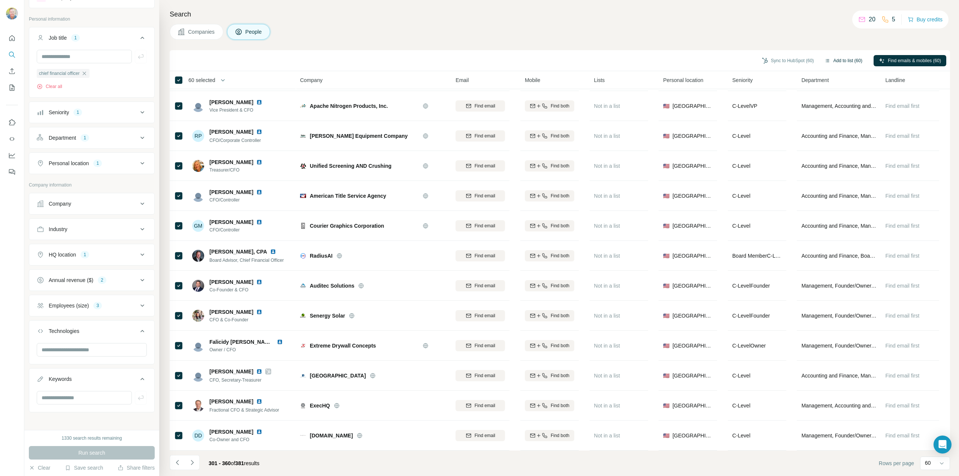
click at [841, 60] on button "Add to list (60)" at bounding box center [843, 60] width 48 height 11
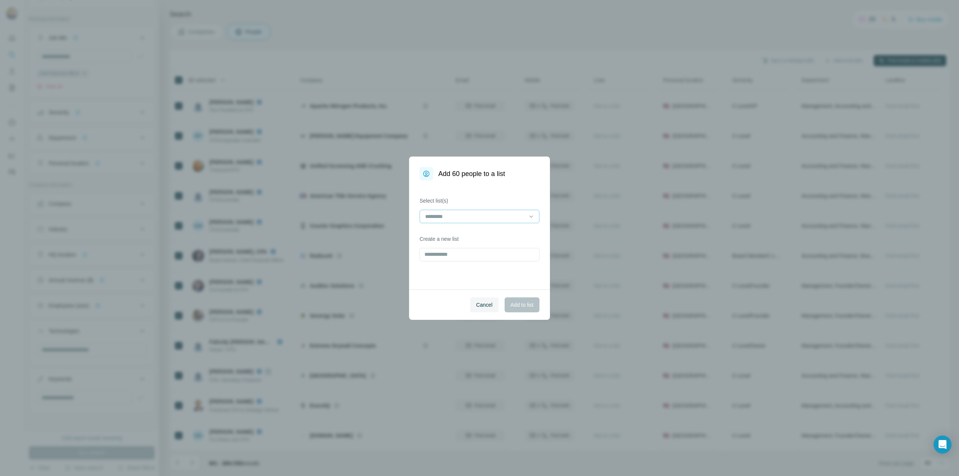
click at [469, 215] on input at bounding box center [475, 216] width 101 height 8
click at [459, 235] on p "[US_STATE] 25M 100M companies" at bounding box center [467, 233] width 82 height 7
click at [519, 306] on span "Add to list" at bounding box center [522, 304] width 23 height 7
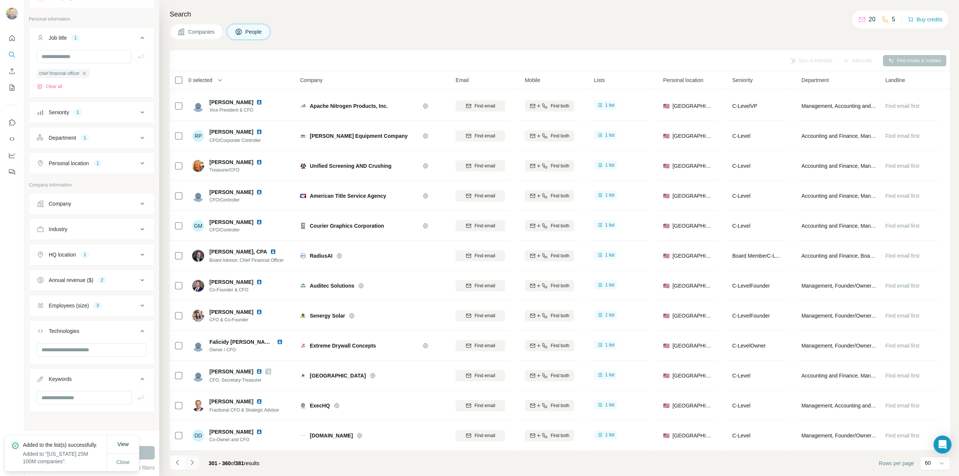
click at [192, 464] on icon "Navigate to next page" at bounding box center [192, 462] width 3 height 5
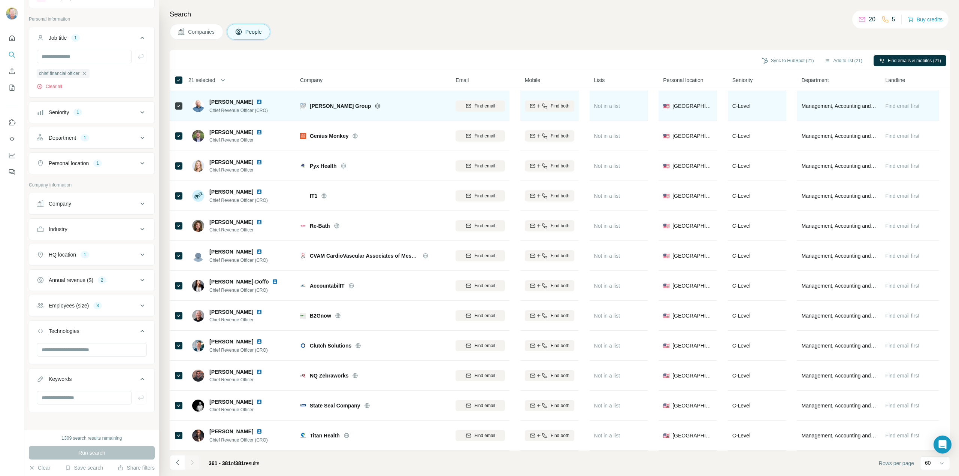
scroll to position [271, 0]
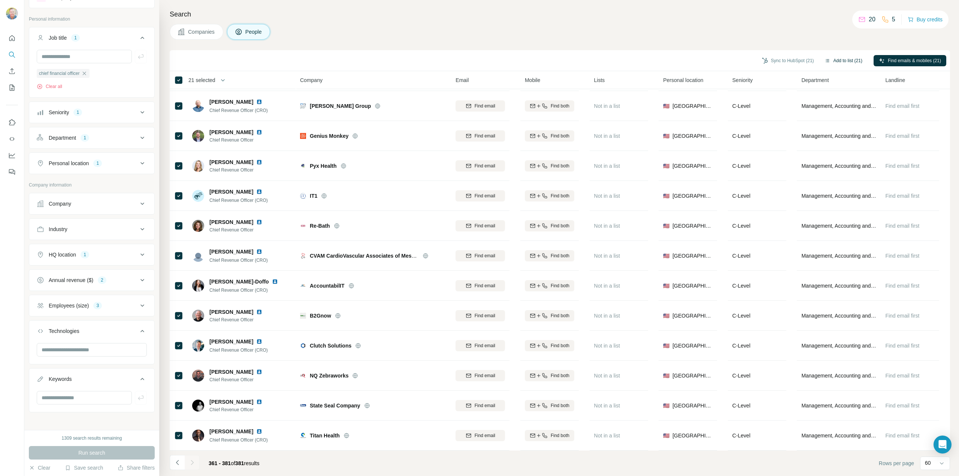
click at [847, 58] on button "Add to list (21)" at bounding box center [843, 60] width 48 height 11
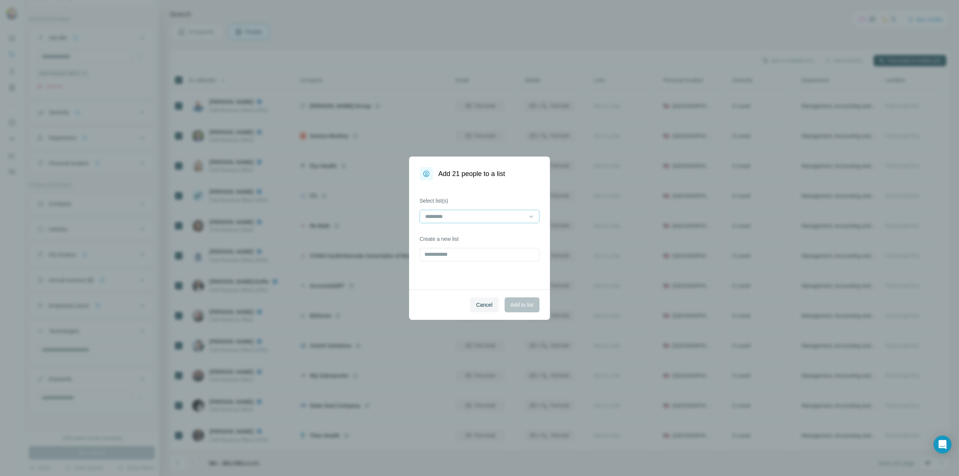
click at [453, 215] on input at bounding box center [475, 216] width 101 height 8
click at [449, 233] on p "[US_STATE] 25M 100M companies" at bounding box center [467, 233] width 82 height 7
click at [519, 304] on span "Add to list" at bounding box center [522, 304] width 23 height 7
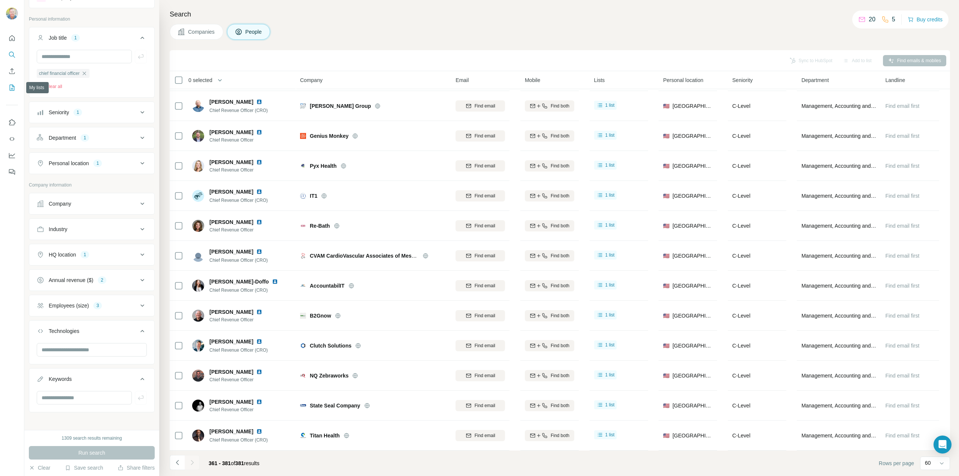
click at [12, 87] on icon "My lists" at bounding box center [11, 87] width 7 height 7
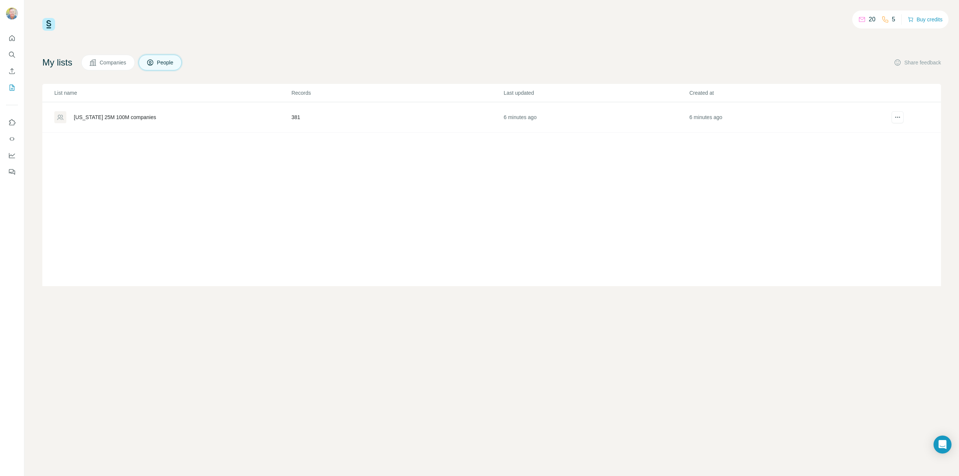
click at [100, 116] on div "[US_STATE] 25M 100M companies" at bounding box center [115, 117] width 82 height 7
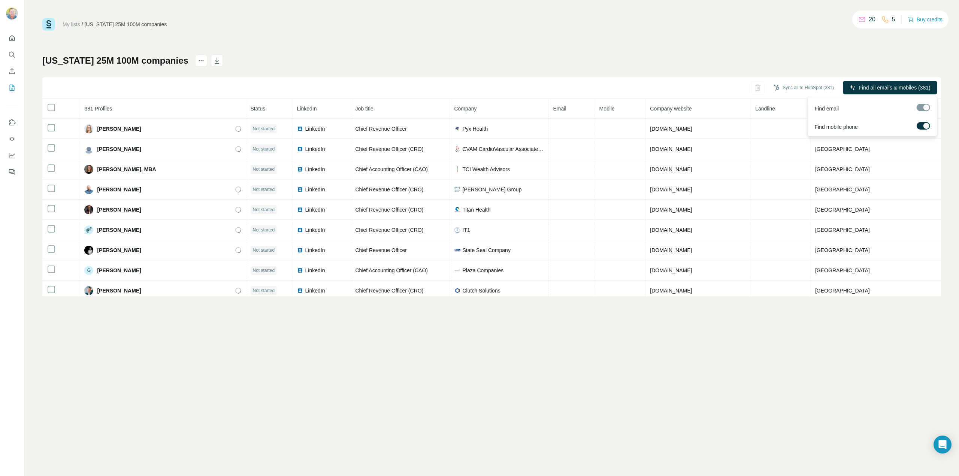
click at [923, 105] on div at bounding box center [923, 107] width 13 height 7
click at [924, 108] on div at bounding box center [923, 107] width 13 height 7
click at [921, 126] on label at bounding box center [923, 125] width 13 height 7
click at [924, 121] on div "Find mobile phone" at bounding box center [873, 125] width 126 height 18
click at [924, 126] on label at bounding box center [923, 125] width 13 height 7
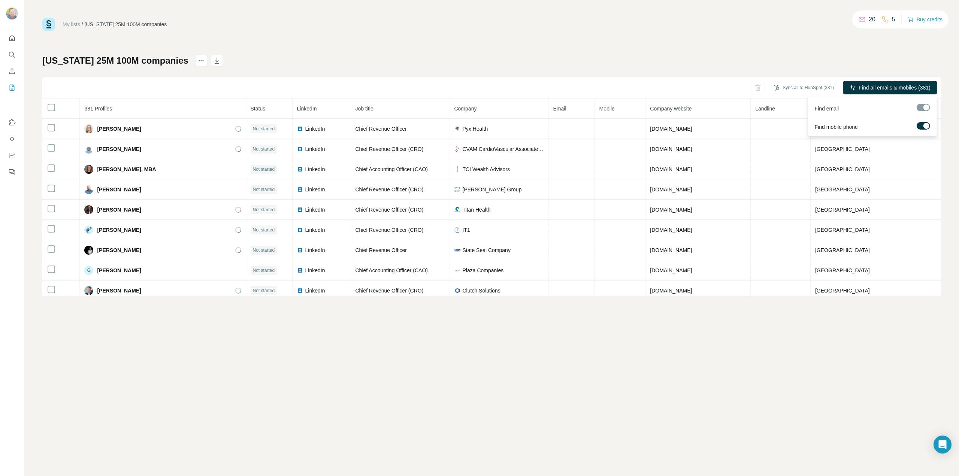
click at [901, 87] on span "Find all emails & mobiles (381)" at bounding box center [895, 87] width 72 height 7
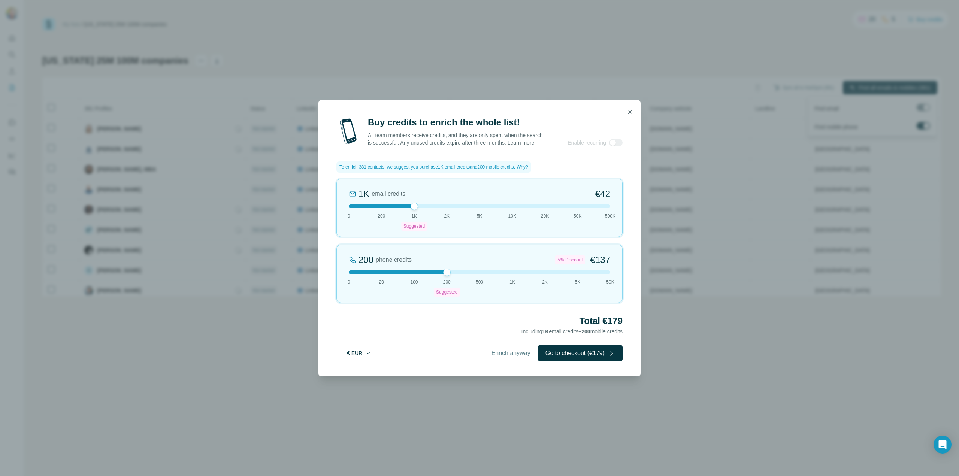
click at [362, 353] on button "€ EUR" at bounding box center [359, 353] width 35 height 13
click at [357, 370] on span "$ USD" at bounding box center [350, 373] width 15 height 7
click at [630, 108] on icon "button" at bounding box center [630, 111] width 7 height 7
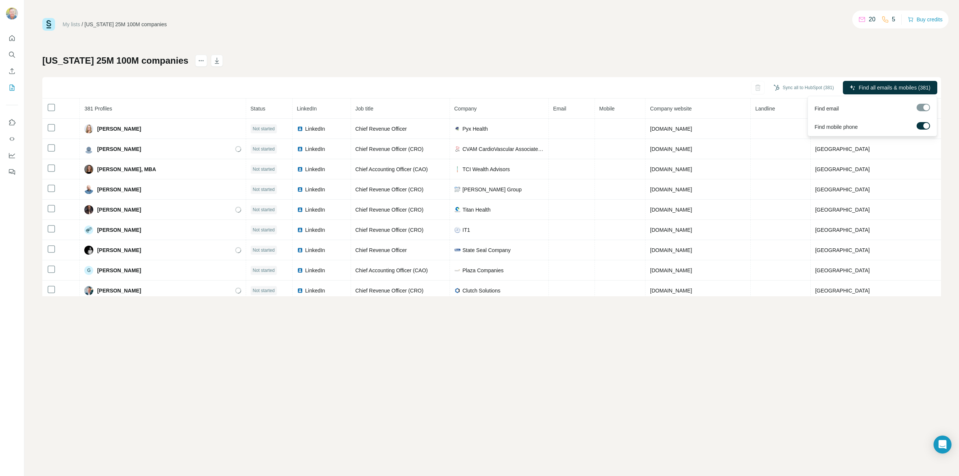
click at [923, 123] on label at bounding box center [923, 125] width 13 height 7
click at [896, 84] on span "Find all emails (381)" at bounding box center [907, 87] width 47 height 7
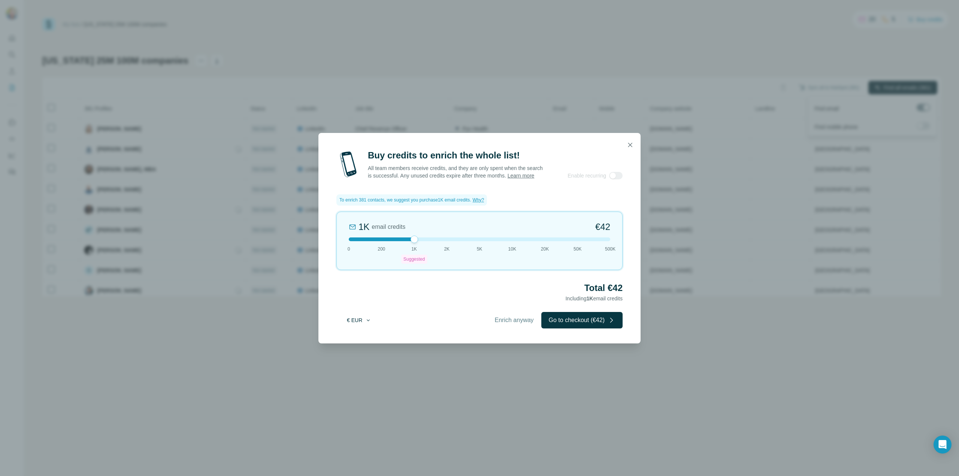
click at [361, 324] on button "€ EUR" at bounding box center [359, 320] width 35 height 13
click at [353, 340] on span "$ USD" at bounding box center [350, 340] width 15 height 7
click at [631, 143] on icon "button" at bounding box center [630, 145] width 4 height 4
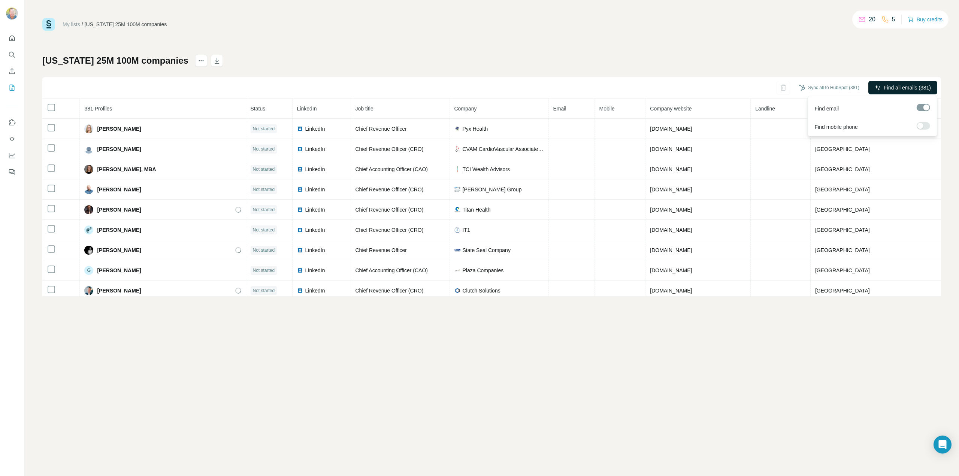
click at [728, 52] on div "My lists / Arizona 25M 100M companies 20 5 Buy credits Arizona 25M 100M compani…" at bounding box center [491, 157] width 899 height 278
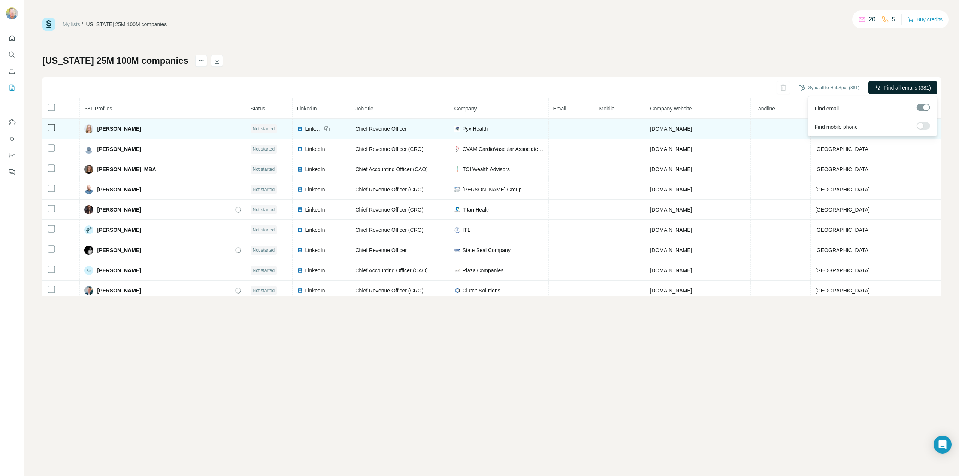
click at [108, 127] on span "Alexis Colton" at bounding box center [119, 128] width 44 height 7
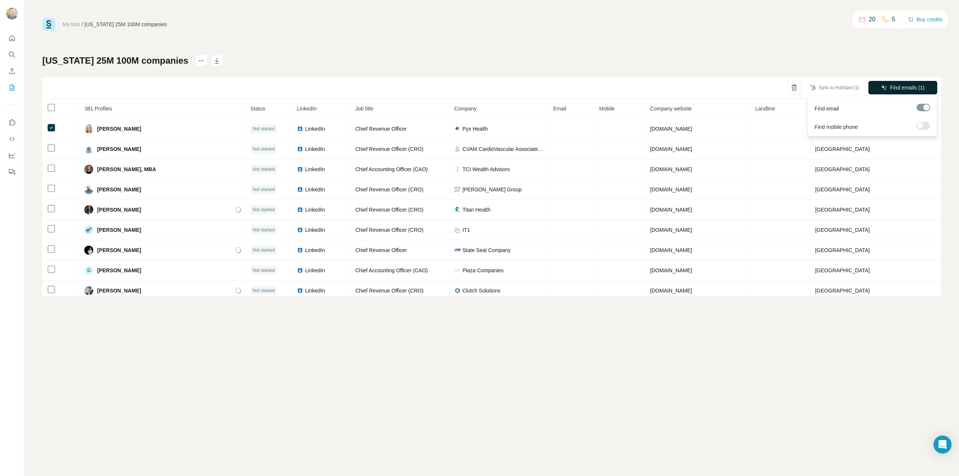
click at [816, 47] on div "My lists / Arizona 25M 100M companies 20 5 Buy credits Arizona 25M 100M compani…" at bounding box center [491, 157] width 899 height 278
click at [897, 85] on span "Find emails (1)" at bounding box center [907, 87] width 35 height 7
click at [921, 86] on span "Running" at bounding box center [922, 87] width 19 height 7
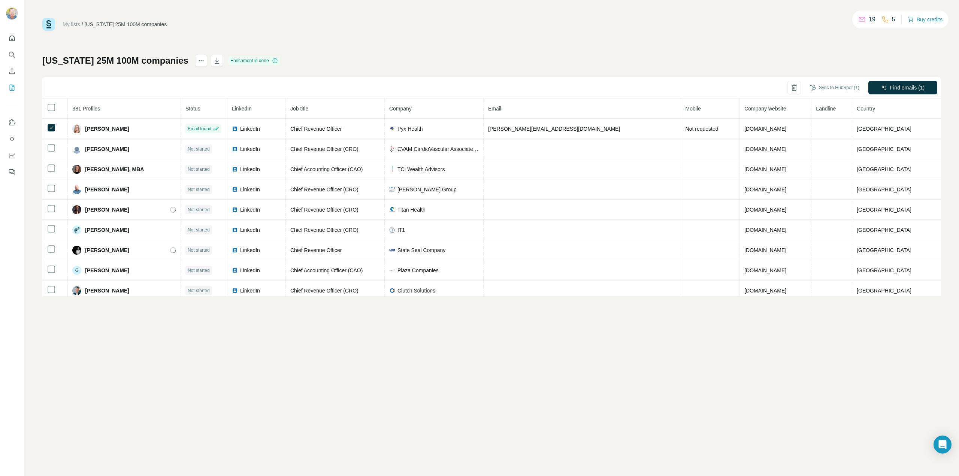
click at [577, 108] on th "Email" at bounding box center [582, 109] width 197 height 20
click at [555, 110] on th "Email" at bounding box center [582, 109] width 197 height 20
click at [197, 59] on icon "actions" at bounding box center [200, 60] width 7 height 7
click at [213, 59] on icon "button" at bounding box center [216, 60] width 7 height 7
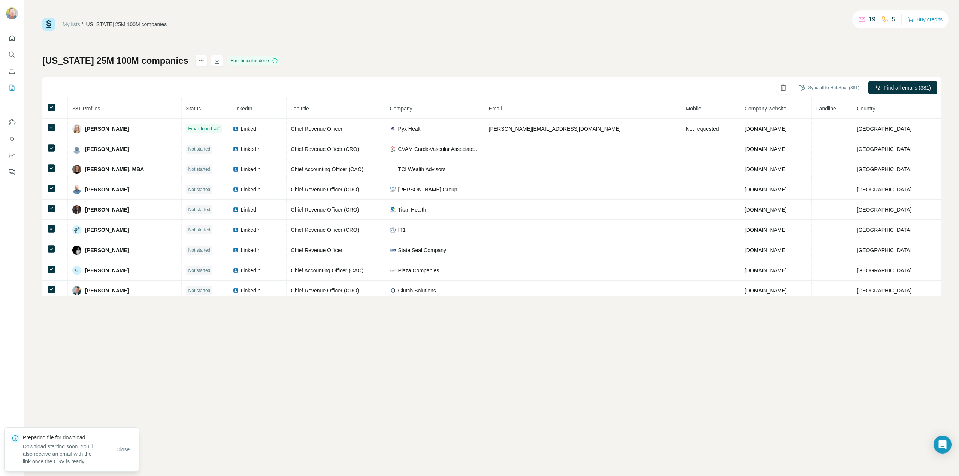
click at [307, 53] on div "My lists / Arizona 25M 100M companies 19 5 Buy credits Arizona 25M 100M compani…" at bounding box center [491, 157] width 899 height 278
click at [213, 61] on icon "button" at bounding box center [216, 60] width 7 height 7
click at [124, 457] on span "Close" at bounding box center [123, 457] width 13 height 7
click at [215, 59] on icon "button" at bounding box center [217, 61] width 4 height 6
click at [200, 47] on div "My lists / Arizona 25M 100M companies 19 5 Buy credits Arizona 25M 100M compani…" at bounding box center [491, 157] width 899 height 278
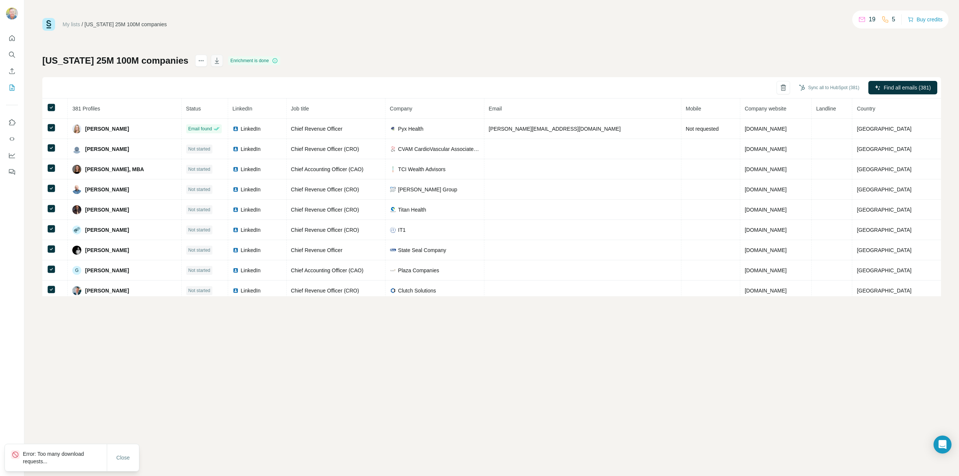
click at [213, 62] on icon "button" at bounding box center [216, 60] width 7 height 7
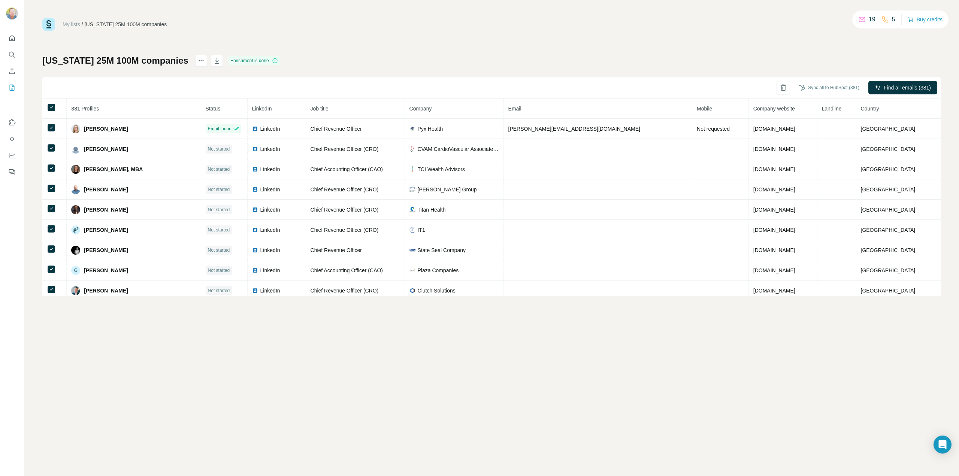
click at [228, 60] on div "Enrichment is done" at bounding box center [254, 60] width 52 height 9
click at [272, 61] on icon at bounding box center [275, 61] width 6 height 6
click at [12, 37] on icon "Quick start" at bounding box center [11, 37] width 7 height 7
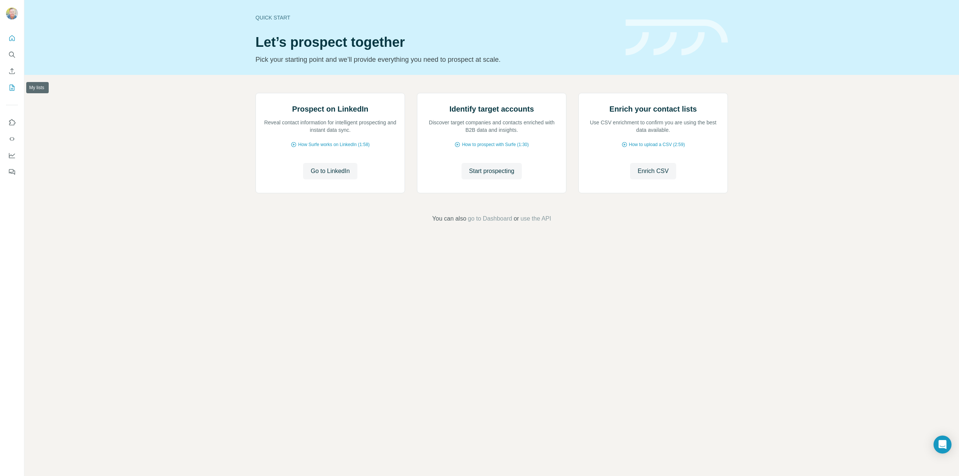
click at [10, 88] on icon "My lists" at bounding box center [11, 87] width 7 height 7
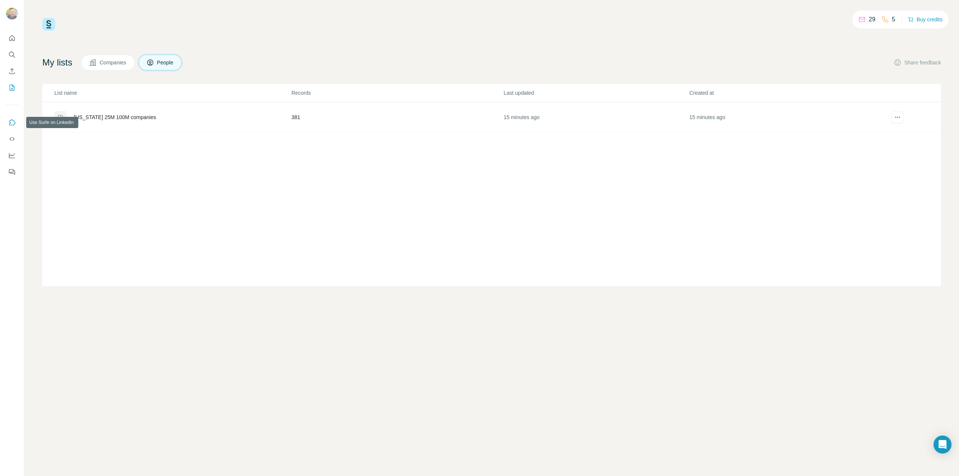
click at [12, 120] on icon "Use Surfe on LinkedIn" at bounding box center [12, 122] width 6 height 6
click at [10, 37] on icon "Quick start" at bounding box center [11, 37] width 7 height 7
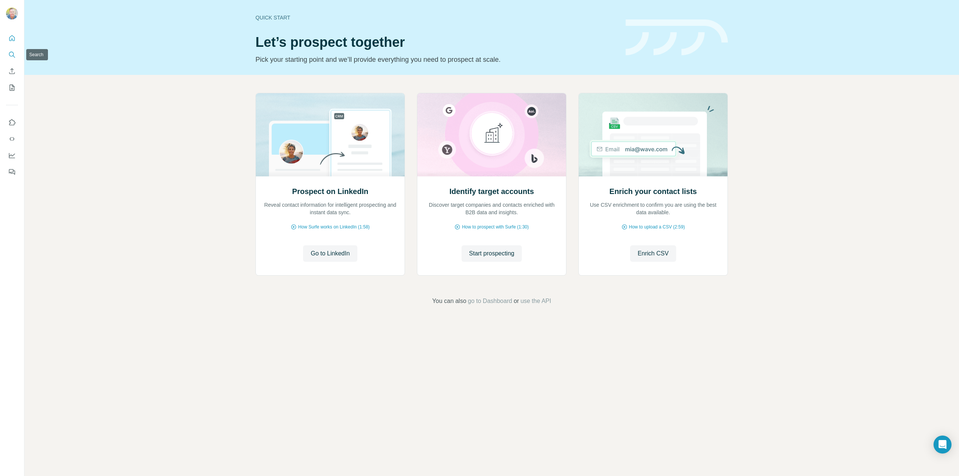
click at [12, 53] on icon "Search" at bounding box center [11, 54] width 7 height 7
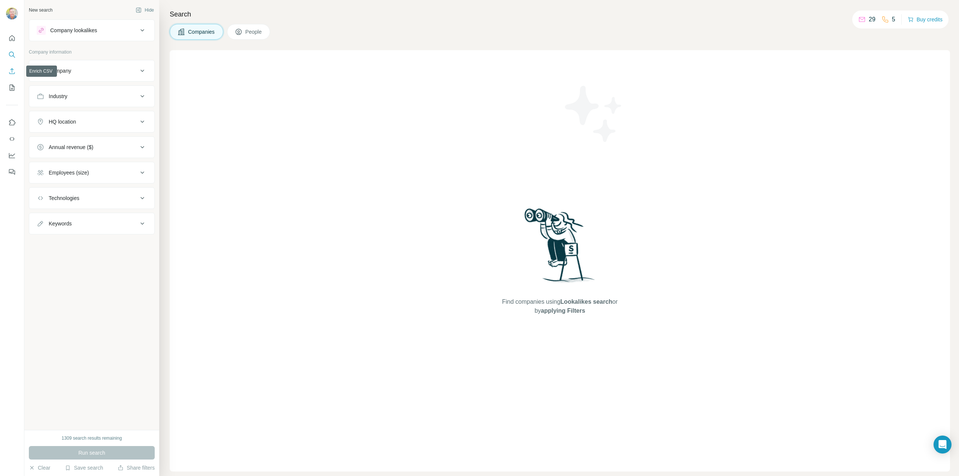
click at [11, 70] on icon "Enrich CSV" at bounding box center [11, 70] width 7 height 7
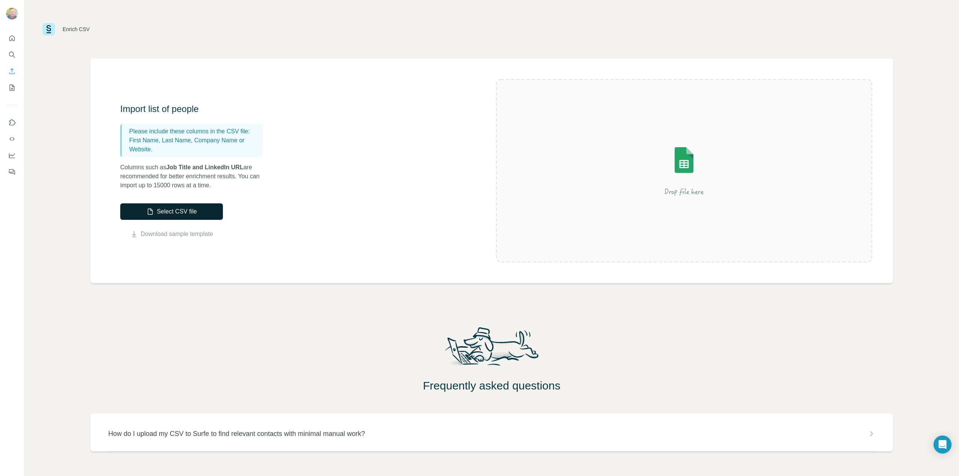
click at [173, 215] on button "Select CSV file" at bounding box center [171, 211] width 103 height 16
click at [192, 233] on link "Download sample template" at bounding box center [177, 234] width 72 height 9
click at [181, 212] on button "Select CSV file" at bounding box center [171, 211] width 103 height 16
click at [202, 436] on p "How do I upload my CSV to Surfe to find relevant contacts with minimal manual w…" at bounding box center [236, 434] width 257 height 10
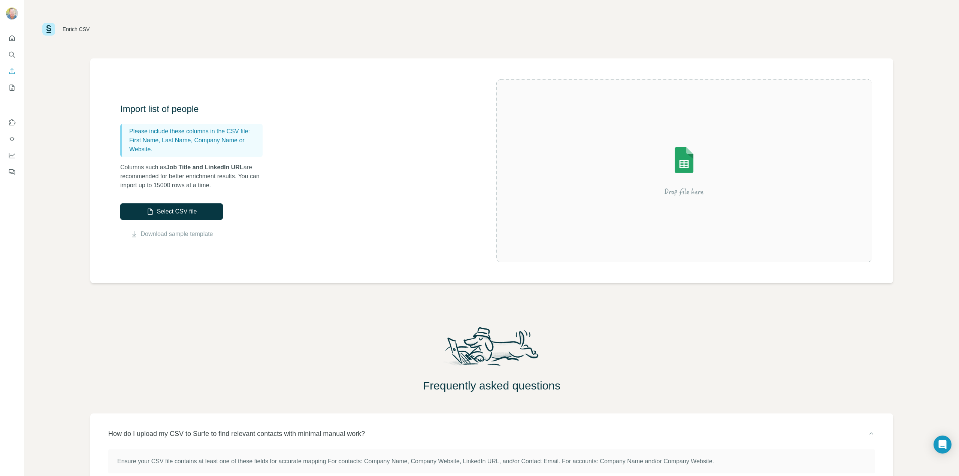
scroll to position [53, 0]
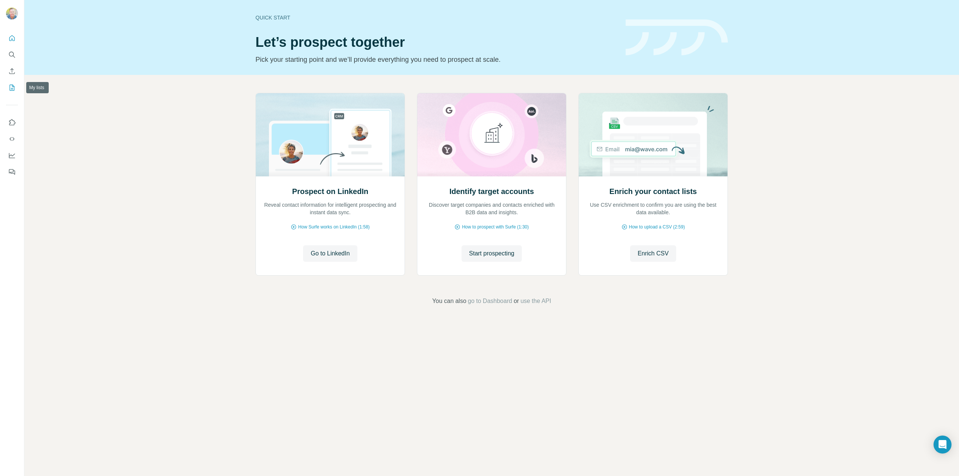
click at [11, 89] on icon "My lists" at bounding box center [13, 87] width 4 height 5
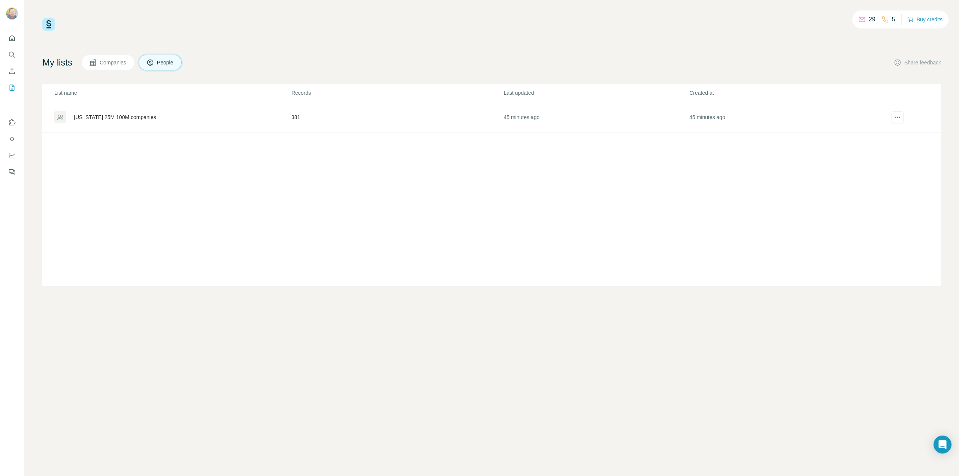
click at [109, 62] on span "Companies" at bounding box center [113, 62] width 27 height 7
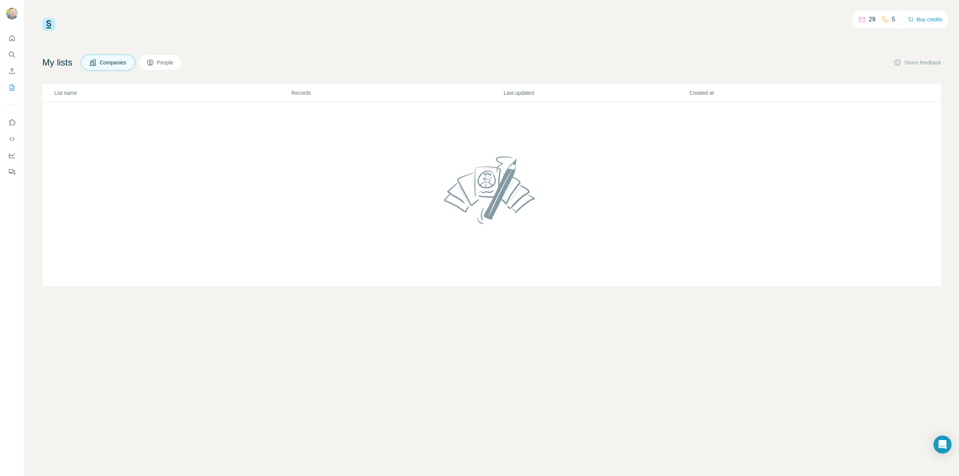
click at [166, 62] on span "People" at bounding box center [165, 62] width 17 height 7
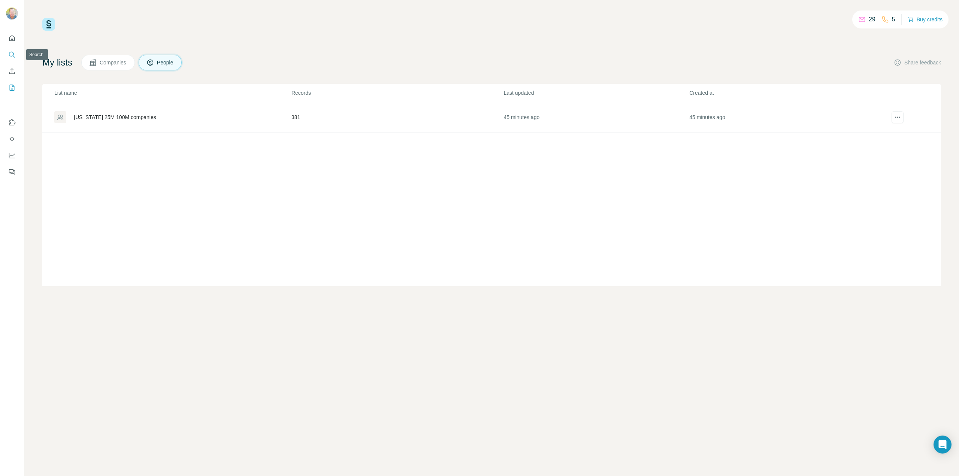
click at [10, 54] on icon "Search" at bounding box center [11, 54] width 7 height 7
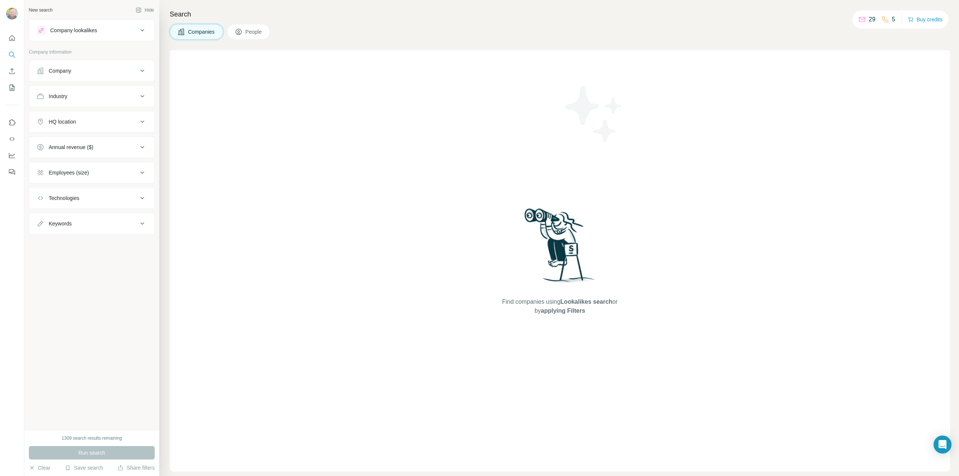
click at [257, 32] on span "People" at bounding box center [253, 31] width 17 height 7
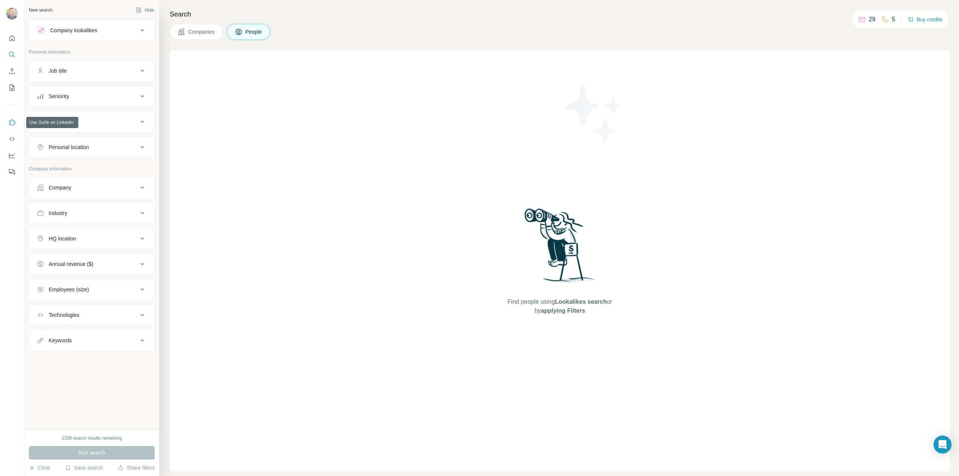
click at [11, 122] on icon "Use Surfe on LinkedIn" at bounding box center [11, 122] width 7 height 7
